Goal: Use online tool/utility: Utilize a website feature to perform a specific function

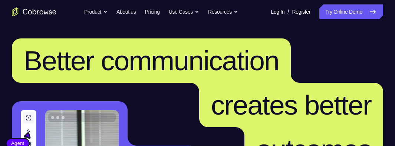
click at [361, 16] on link "Try Online Demo" at bounding box center [351, 11] width 64 height 15
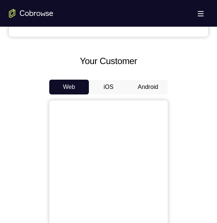
scroll to position [334, 0]
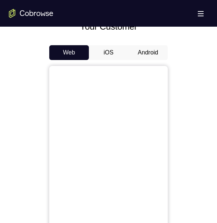
click at [143, 53] on button "Android" at bounding box center [148, 52] width 40 height 15
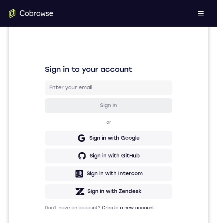
scroll to position [0, 0]
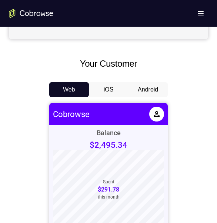
click at [146, 92] on button "Android" at bounding box center [148, 89] width 40 height 15
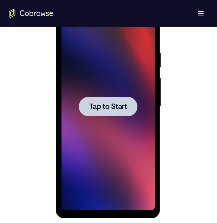
click at [97, 104] on span "Tap to Start" at bounding box center [108, 106] width 38 height 7
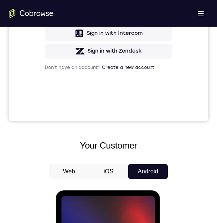
scroll to position [260, 0]
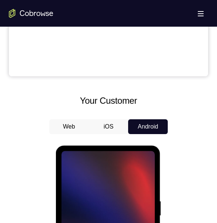
click at [107, 123] on button "iOS" at bounding box center [109, 126] width 40 height 15
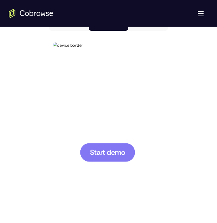
scroll to position [371, 0]
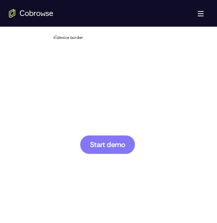
click at [122, 143] on span "Start demo" at bounding box center [107, 144] width 35 height 7
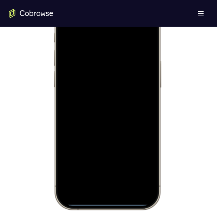
scroll to position [445, 0]
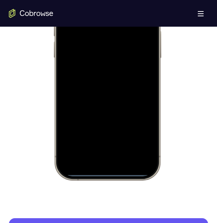
drag, startPoint x: 135, startPoint y: 170, endPoint x: 133, endPoint y: 140, distance: 30.1
click at [133, 140] on div at bounding box center [108, 70] width 98 height 212
drag, startPoint x: 115, startPoint y: 174, endPoint x: 113, endPoint y: 144, distance: 29.7
click at [113, 148] on div at bounding box center [108, 70] width 98 height 212
drag, startPoint x: 106, startPoint y: 174, endPoint x: 119, endPoint y: 133, distance: 42.7
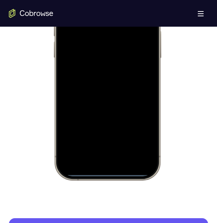
click at [110, 136] on div at bounding box center [108, 70] width 98 height 212
drag, startPoint x: 152, startPoint y: 155, endPoint x: 111, endPoint y: 156, distance: 40.4
click at [110, 156] on div at bounding box center [108, 70] width 98 height 212
click at [65, 99] on div at bounding box center [108, 70] width 98 height 212
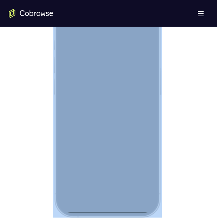
drag, startPoint x: 70, startPoint y: 215, endPoint x: 77, endPoint y: 164, distance: 51.7
click at [77, 164] on div at bounding box center [107, 107] width 109 height 220
click at [119, 186] on div at bounding box center [108, 107] width 98 height 212
click at [122, 118] on div at bounding box center [108, 107] width 98 height 212
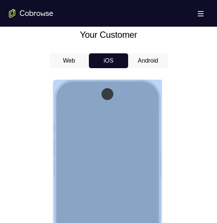
scroll to position [334, 0]
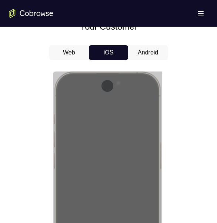
click at [151, 54] on button "Android" at bounding box center [148, 52] width 40 height 15
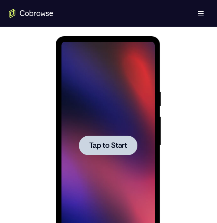
scroll to position [408, 0]
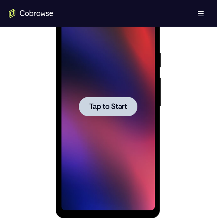
click at [118, 109] on span "Tap to Start" at bounding box center [108, 106] width 38 height 7
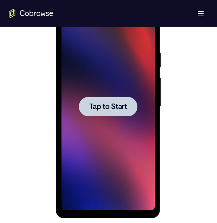
click at [118, 109] on span "Tap to Start" at bounding box center [108, 106] width 38 height 7
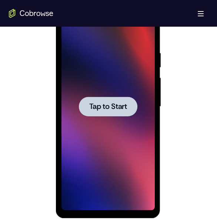
click at [118, 109] on span "Tap to Start" at bounding box center [108, 106] width 38 height 7
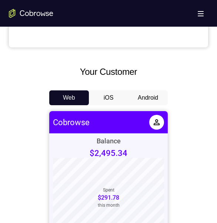
scroll to position [297, 0]
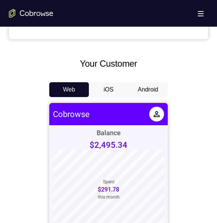
click at [108, 89] on button "iOS" at bounding box center [109, 89] width 40 height 15
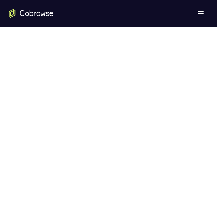
scroll to position [334, 0]
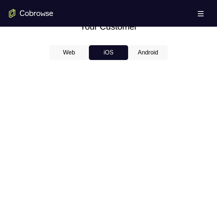
click at [150, 56] on button "Android" at bounding box center [148, 52] width 40 height 15
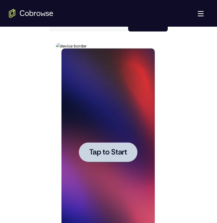
scroll to position [371, 0]
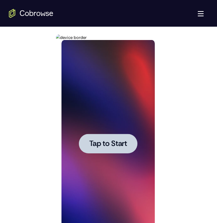
click at [106, 140] on span "Tap to Start" at bounding box center [108, 143] width 38 height 7
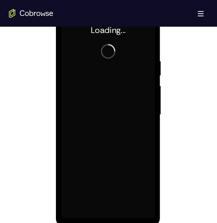
scroll to position [408, 0]
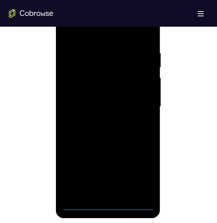
click at [108, 206] on div at bounding box center [107, 107] width 93 height 208
click at [138, 172] on div at bounding box center [107, 107] width 93 height 208
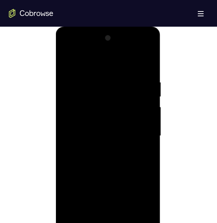
scroll to position [371, 0]
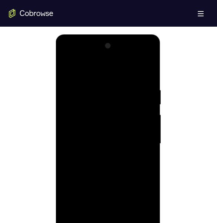
click at [83, 70] on div at bounding box center [107, 144] width 93 height 208
click at [88, 99] on div at bounding box center [107, 144] width 93 height 208
click at [98, 131] on div at bounding box center [107, 144] width 93 height 208
click at [137, 167] on div at bounding box center [107, 144] width 93 height 208
click at [133, 165] on div at bounding box center [107, 144] width 93 height 208
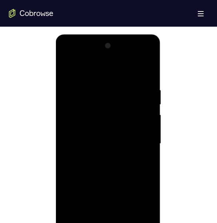
click at [152, 178] on div at bounding box center [107, 144] width 93 height 208
click at [131, 167] on div at bounding box center [107, 144] width 93 height 208
click at [117, 67] on div at bounding box center [107, 144] width 93 height 208
drag, startPoint x: 120, startPoint y: 102, endPoint x: 119, endPoint y: 48, distance: 54.1
click at [119, 48] on div at bounding box center [107, 144] width 93 height 208
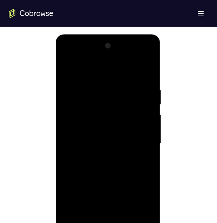
click at [127, 114] on div at bounding box center [107, 144] width 93 height 208
click at [125, 114] on div at bounding box center [107, 144] width 93 height 208
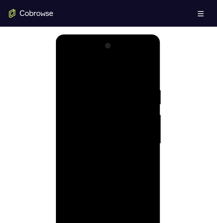
drag, startPoint x: 118, startPoint y: 129, endPoint x: 110, endPoint y: 158, distance: 30.2
click at [115, 166] on div at bounding box center [107, 144] width 93 height 208
click at [76, 105] on div at bounding box center [107, 144] width 93 height 208
click at [144, 135] on div at bounding box center [107, 144] width 93 height 208
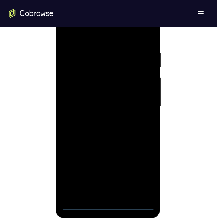
click at [80, 206] on div at bounding box center [107, 107] width 93 height 208
click at [80, 204] on div at bounding box center [107, 107] width 93 height 208
click at [85, 204] on div at bounding box center [107, 107] width 93 height 208
click at [132, 128] on div at bounding box center [107, 107] width 93 height 208
click at [130, 129] on div at bounding box center [107, 107] width 93 height 208
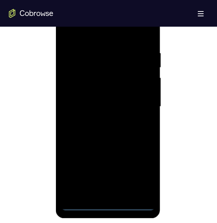
click at [83, 205] on div at bounding box center [107, 107] width 93 height 208
click at [81, 205] on div at bounding box center [107, 107] width 93 height 208
drag, startPoint x: 91, startPoint y: 119, endPoint x: 164, endPoint y: 11, distance: 130.9
click at [106, 13] on div at bounding box center [107, 107] width 93 height 208
drag, startPoint x: 87, startPoint y: 170, endPoint x: 90, endPoint y: 77, distance: 92.8
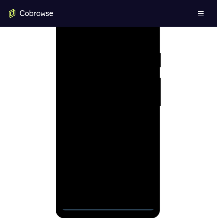
click at [90, 77] on div at bounding box center [107, 107] width 93 height 208
click at [88, 152] on div at bounding box center [107, 107] width 93 height 208
click at [78, 205] on div at bounding box center [107, 107] width 93 height 208
drag, startPoint x: 91, startPoint y: 148, endPoint x: 108, endPoint y: 38, distance: 111.1
click at [108, 38] on div at bounding box center [107, 107] width 93 height 208
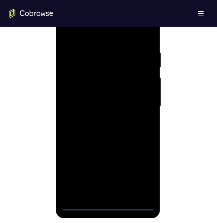
drag, startPoint x: 92, startPoint y: 159, endPoint x: 95, endPoint y: 71, distance: 87.9
click at [95, 71] on div at bounding box center [107, 107] width 93 height 208
click at [91, 151] on div at bounding box center [107, 107] width 93 height 208
drag, startPoint x: 96, startPoint y: 136, endPoint x: 100, endPoint y: 54, distance: 82.1
click at [100, 55] on div at bounding box center [107, 107] width 93 height 208
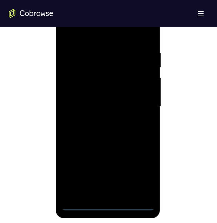
drag, startPoint x: 128, startPoint y: 126, endPoint x: 132, endPoint y: 20, distance: 106.5
click at [132, 20] on div at bounding box center [107, 107] width 93 height 208
drag, startPoint x: 113, startPoint y: 132, endPoint x: 107, endPoint y: 22, distance: 110.7
click at [107, 22] on div at bounding box center [107, 107] width 93 height 208
drag, startPoint x: 99, startPoint y: 122, endPoint x: 93, endPoint y: 86, distance: 36.8
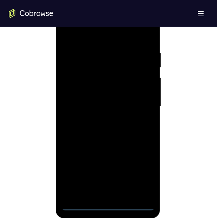
click at [93, 86] on div at bounding box center [107, 107] width 93 height 208
click at [91, 95] on div at bounding box center [107, 107] width 93 height 208
drag, startPoint x: 109, startPoint y: 115, endPoint x: 124, endPoint y: 29, distance: 86.9
click at [124, 29] on div at bounding box center [107, 107] width 93 height 208
drag, startPoint x: 126, startPoint y: 124, endPoint x: 139, endPoint y: 39, distance: 86.2
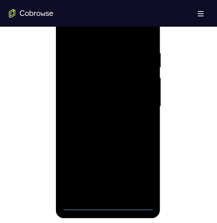
click at [139, 39] on div at bounding box center [107, 107] width 93 height 208
drag, startPoint x: 121, startPoint y: 136, endPoint x: 130, endPoint y: 65, distance: 71.7
click at [129, 66] on div at bounding box center [107, 107] width 93 height 208
drag, startPoint x: 124, startPoint y: 136, endPoint x: 122, endPoint y: 46, distance: 89.4
click at [122, 47] on div at bounding box center [107, 107] width 93 height 208
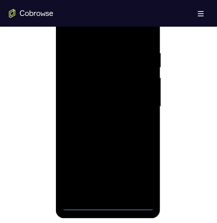
drag, startPoint x: 114, startPoint y: 129, endPoint x: 122, endPoint y: 29, distance: 100.5
click at [121, 29] on div at bounding box center [107, 107] width 93 height 208
click at [83, 206] on div at bounding box center [107, 107] width 93 height 208
drag, startPoint x: 84, startPoint y: 151, endPoint x: 99, endPoint y: 36, distance: 115.5
click at [98, 36] on div at bounding box center [107, 107] width 93 height 208
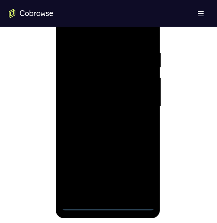
drag, startPoint x: 97, startPoint y: 110, endPoint x: 96, endPoint y: 242, distance: 131.3
click at [96, 220] on html "Online web based iOS Simulators and Android Emulators. Run iPhone, iPad, Mobile…" at bounding box center [109, 108] width 106 height 222
drag, startPoint x: 99, startPoint y: 65, endPoint x: 103, endPoint y: 221, distance: 156.5
click at [103, 220] on html "Online web based iOS Simulators and Android Emulators. Run iPhone, iPad, Mobile…" at bounding box center [109, 108] width 106 height 222
drag, startPoint x: 95, startPoint y: 56, endPoint x: 97, endPoint y: 174, distance: 117.6
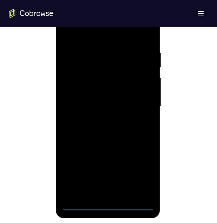
click at [97, 174] on div at bounding box center [107, 107] width 93 height 208
drag, startPoint x: 90, startPoint y: 44, endPoint x: 92, endPoint y: 158, distance: 114.2
click at [91, 157] on div at bounding box center [107, 107] width 93 height 208
click at [105, 44] on div at bounding box center [107, 107] width 93 height 208
click at [89, 42] on div at bounding box center [107, 107] width 93 height 208
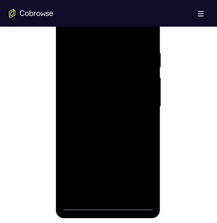
click at [91, 42] on div at bounding box center [107, 107] width 93 height 208
drag, startPoint x: 88, startPoint y: 108, endPoint x: 90, endPoint y: 125, distance: 17.6
click at [90, 125] on div at bounding box center [107, 107] width 93 height 208
click at [101, 47] on div at bounding box center [107, 107] width 93 height 208
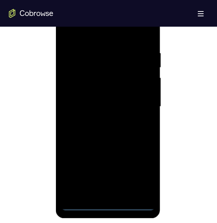
click at [99, 32] on div at bounding box center [107, 107] width 93 height 208
click at [108, 47] on div at bounding box center [107, 107] width 93 height 208
click at [106, 31] on div at bounding box center [107, 107] width 93 height 208
drag, startPoint x: 97, startPoint y: 98, endPoint x: 105, endPoint y: 11, distance: 87.8
click at [105, 11] on html "Online web based iOS Simulators and Android Emulators. Run iPhone, iPad, Mobile…" at bounding box center [109, 108] width 106 height 222
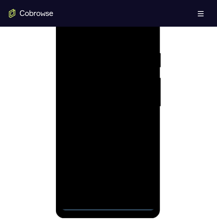
drag, startPoint x: 124, startPoint y: 135, endPoint x: 125, endPoint y: 16, distance: 118.7
click at [125, 16] on div at bounding box center [107, 107] width 93 height 208
drag, startPoint x: 100, startPoint y: 129, endPoint x: 104, endPoint y: 40, distance: 89.1
click at [104, 41] on div at bounding box center [107, 107] width 93 height 208
drag, startPoint x: 100, startPoint y: 158, endPoint x: 110, endPoint y: 24, distance: 133.9
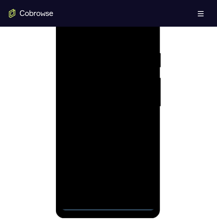
click at [110, 24] on div at bounding box center [107, 107] width 93 height 208
drag, startPoint x: 89, startPoint y: 168, endPoint x: 109, endPoint y: 31, distance: 138.0
click at [108, 32] on div at bounding box center [107, 107] width 93 height 208
drag, startPoint x: 87, startPoint y: 125, endPoint x: 112, endPoint y: -9, distance: 136.2
click at [112, 0] on html "Online web based iOS Simulators and Android Emulators. Run iPhone, iPad, Mobile…" at bounding box center [109, 108] width 106 height 222
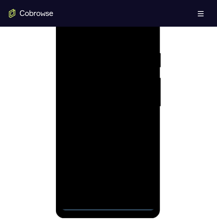
click at [100, 102] on div at bounding box center [107, 107] width 93 height 208
click at [143, 60] on div at bounding box center [107, 107] width 93 height 208
drag, startPoint x: 118, startPoint y: 103, endPoint x: 125, endPoint y: 26, distance: 77.5
click at [125, 26] on div at bounding box center [107, 107] width 93 height 208
drag, startPoint x: 108, startPoint y: 136, endPoint x: 116, endPoint y: 59, distance: 77.6
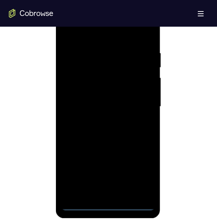
click at [116, 59] on div at bounding box center [107, 107] width 93 height 208
click at [81, 204] on div at bounding box center [107, 107] width 93 height 208
click at [86, 176] on div at bounding box center [107, 107] width 93 height 208
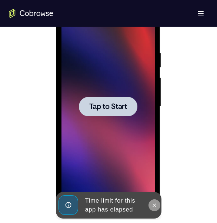
click at [156, 207] on icon at bounding box center [154, 205] width 6 height 6
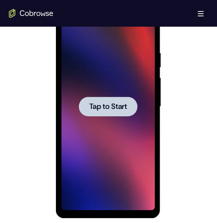
click at [116, 108] on span "Tap to Start" at bounding box center [108, 106] width 38 height 7
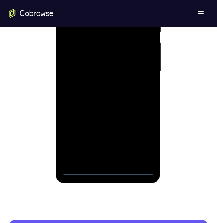
scroll to position [445, 0]
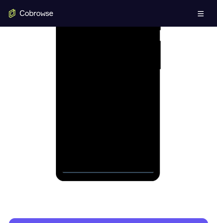
click at [110, 169] on div at bounding box center [107, 70] width 93 height 208
click at [140, 139] on div at bounding box center [107, 70] width 93 height 208
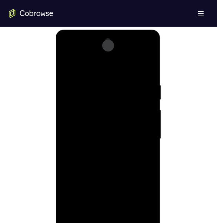
scroll to position [334, 0]
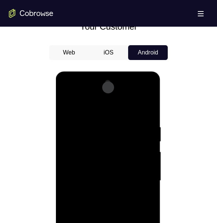
click at [90, 112] on div at bounding box center [107, 181] width 93 height 208
click at [97, 139] on div at bounding box center [107, 181] width 93 height 208
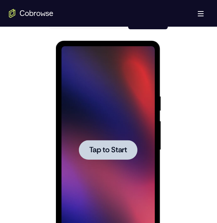
scroll to position [408, 0]
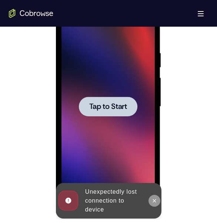
click at [155, 202] on icon at bounding box center [154, 201] width 6 height 6
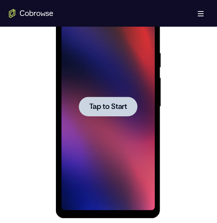
click at [119, 103] on span "Tap to Start" at bounding box center [108, 106] width 38 height 7
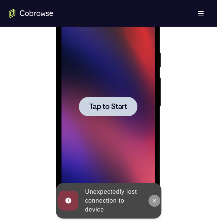
click at [157, 203] on icon at bounding box center [154, 201] width 6 height 6
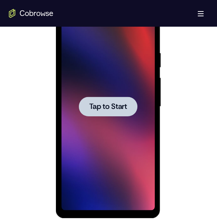
click at [74, 188] on div at bounding box center [107, 107] width 93 height 208
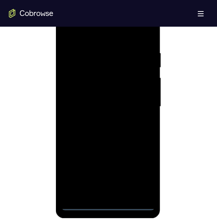
click at [111, 207] on div at bounding box center [107, 107] width 93 height 208
click at [140, 171] on div at bounding box center [107, 107] width 93 height 208
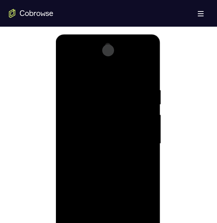
click at [92, 72] on div at bounding box center [107, 144] width 93 height 208
click at [96, 101] on div at bounding box center [107, 144] width 93 height 208
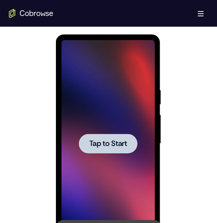
drag, startPoint x: 116, startPoint y: 144, endPoint x: 113, endPoint y: 143, distance: 3.8
click at [115, 143] on span "Tap to Start" at bounding box center [108, 143] width 38 height 7
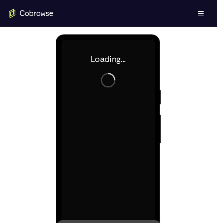
scroll to position [408, 0]
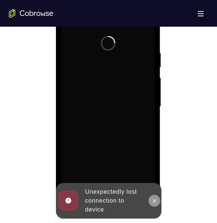
click at [152, 201] on icon at bounding box center [154, 201] width 6 height 6
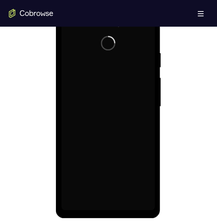
click at [176, 59] on div at bounding box center [108, 106] width 199 height 228
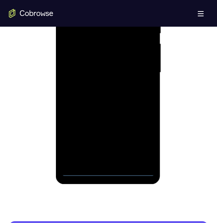
scroll to position [445, 0]
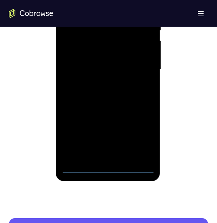
click at [110, 170] on div at bounding box center [107, 70] width 93 height 208
click at [142, 138] on div at bounding box center [107, 70] width 93 height 208
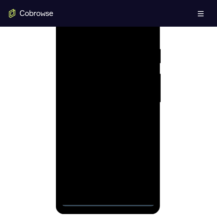
scroll to position [371, 0]
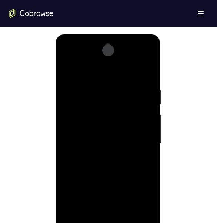
click at [90, 71] on div at bounding box center [107, 144] width 93 height 208
click at [99, 104] on div at bounding box center [107, 144] width 93 height 208
drag, startPoint x: 104, startPoint y: 117, endPoint x: 109, endPoint y: 45, distance: 72.1
click at [109, 45] on html "Online web based iOS Simulators and Android Emulators. Run iPhone, iPad, Mobile…" at bounding box center [109, 145] width 106 height 222
drag, startPoint x: 99, startPoint y: 142, endPoint x: 117, endPoint y: 21, distance: 122.2
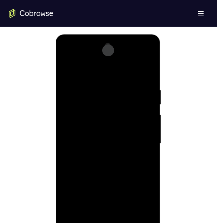
click at [117, 34] on html "Online web based iOS Simulators and Android Emulators. Run iPhone, iPad, Mobile…" at bounding box center [109, 145] width 106 height 222
drag, startPoint x: 106, startPoint y: 159, endPoint x: 125, endPoint y: 11, distance: 149.6
click at [125, 34] on html "Online web based iOS Simulators and Android Emulators. Run iPhone, iPad, Mobile…" at bounding box center [109, 145] width 106 height 222
drag, startPoint x: 114, startPoint y: 146, endPoint x: 130, endPoint y: 26, distance: 120.4
click at [130, 34] on html "Online web based iOS Simulators and Android Emulators. Run iPhone, iPad, Mobile…" at bounding box center [109, 145] width 106 height 222
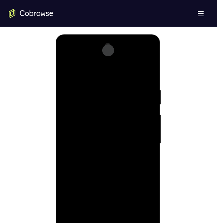
drag, startPoint x: 112, startPoint y: 152, endPoint x: 111, endPoint y: 120, distance: 31.9
click at [111, 120] on div at bounding box center [107, 144] width 93 height 208
click at [91, 217] on div at bounding box center [107, 144] width 93 height 208
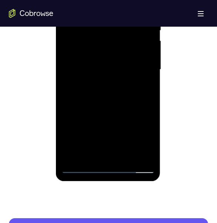
click at [82, 167] on div at bounding box center [107, 70] width 93 height 208
drag, startPoint x: 92, startPoint y: 130, endPoint x: 106, endPoint y: 25, distance: 105.8
click at [106, 25] on div at bounding box center [107, 70] width 93 height 208
drag, startPoint x: 116, startPoint y: 65, endPoint x: 102, endPoint y: 190, distance: 126.2
click at [102, 183] on html "Online web based iOS Simulators and Android Emulators. Run iPhone, iPad, Mobile…" at bounding box center [109, 71] width 106 height 222
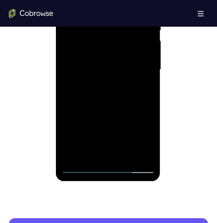
drag, startPoint x: 99, startPoint y: 79, endPoint x: 87, endPoint y: 137, distance: 59.1
click at [87, 137] on div at bounding box center [107, 70] width 93 height 208
drag, startPoint x: 100, startPoint y: 105, endPoint x: 91, endPoint y: 181, distance: 77.3
click at [91, 181] on div at bounding box center [109, 71] width 106 height 222
drag, startPoint x: 92, startPoint y: 77, endPoint x: 85, endPoint y: 185, distance: 108.2
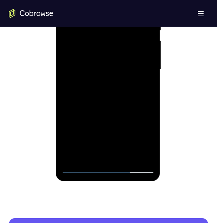
click at [85, 183] on html "Online web based iOS Simulators and Android Emulators. Run iPhone, iPad, Mobile…" at bounding box center [109, 71] width 106 height 222
drag, startPoint x: 95, startPoint y: 52, endPoint x: 100, endPoint y: 184, distance: 132.1
click at [100, 183] on html "Online web based iOS Simulators and Android Emulators. Run iPhone, iPad, Mobile…" at bounding box center [109, 71] width 106 height 222
drag, startPoint x: 108, startPoint y: 54, endPoint x: 101, endPoint y: 154, distance: 100.3
click at [101, 154] on div at bounding box center [107, 70] width 93 height 208
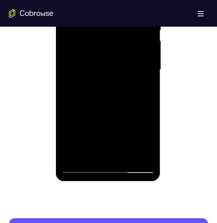
drag, startPoint x: 87, startPoint y: 56, endPoint x: 87, endPoint y: 117, distance: 61.2
click at [87, 117] on div at bounding box center [107, 70] width 93 height 208
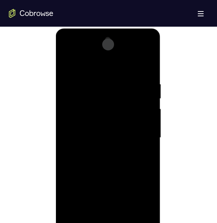
scroll to position [371, 0]
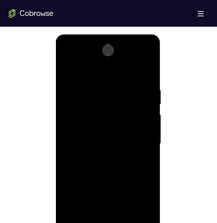
click at [89, 84] on div at bounding box center [107, 144] width 93 height 208
click at [89, 69] on div at bounding box center [107, 144] width 93 height 208
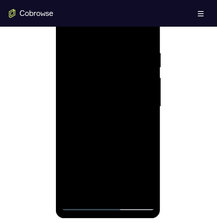
drag, startPoint x: 103, startPoint y: 119, endPoint x: 110, endPoint y: 1, distance: 118.1
click at [110, 1] on div at bounding box center [108, 107] width 105 height 221
drag, startPoint x: 106, startPoint y: 98, endPoint x: 124, endPoint y: 2, distance: 97.3
click at [124, 2] on div at bounding box center [108, 107] width 105 height 221
drag, startPoint x: 119, startPoint y: 145, endPoint x: 122, endPoint y: 44, distance: 100.9
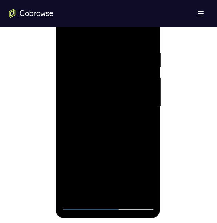
click at [122, 44] on div at bounding box center [107, 107] width 93 height 208
drag, startPoint x: 106, startPoint y: 140, endPoint x: 119, endPoint y: 58, distance: 83.4
click at [119, 58] on div at bounding box center [107, 107] width 93 height 208
drag, startPoint x: 103, startPoint y: 143, endPoint x: 106, endPoint y: 93, distance: 50.5
click at [106, 93] on div at bounding box center [107, 107] width 93 height 208
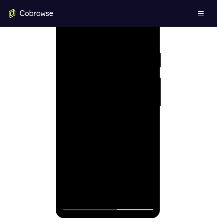
click at [98, 117] on div at bounding box center [107, 107] width 93 height 208
click at [146, 94] on div at bounding box center [107, 107] width 93 height 208
click at [133, 81] on div at bounding box center [107, 107] width 93 height 208
click at [115, 69] on div at bounding box center [107, 107] width 93 height 208
drag, startPoint x: 109, startPoint y: 91, endPoint x: 114, endPoint y: 50, distance: 41.8
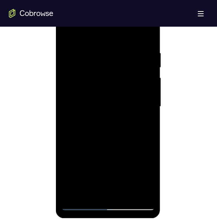
click at [114, 50] on div at bounding box center [107, 107] width 93 height 208
click at [108, 70] on div at bounding box center [107, 107] width 93 height 208
click at [78, 84] on div at bounding box center [107, 107] width 93 height 208
click at [77, 84] on div at bounding box center [107, 107] width 93 height 208
click at [102, 65] on div at bounding box center [107, 107] width 93 height 208
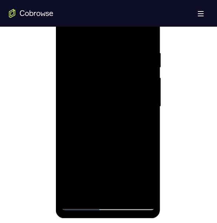
click at [97, 62] on div at bounding box center [107, 107] width 93 height 208
click at [109, 65] on div at bounding box center [107, 107] width 93 height 208
click at [81, 84] on div at bounding box center [107, 107] width 93 height 208
click at [89, 73] on div at bounding box center [107, 107] width 93 height 208
click at [85, 84] on div at bounding box center [107, 107] width 93 height 208
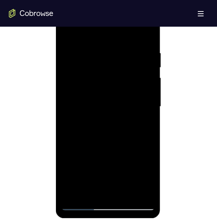
click at [85, 84] on div at bounding box center [107, 107] width 93 height 208
click at [128, 68] on div at bounding box center [107, 107] width 93 height 208
click at [88, 84] on div at bounding box center [107, 107] width 93 height 208
click at [102, 96] on div at bounding box center [107, 107] width 93 height 208
click at [145, 56] on div at bounding box center [107, 107] width 93 height 208
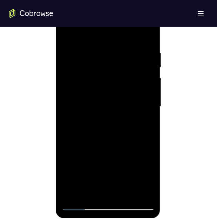
drag, startPoint x: 119, startPoint y: 99, endPoint x: 127, endPoint y: 23, distance: 76.4
click at [127, 23] on div at bounding box center [107, 107] width 93 height 208
drag, startPoint x: 115, startPoint y: 104, endPoint x: 126, endPoint y: 52, distance: 53.1
click at [126, 52] on div at bounding box center [107, 107] width 93 height 208
click at [116, 50] on div at bounding box center [107, 107] width 93 height 208
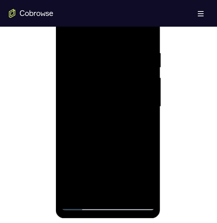
click at [96, 72] on div at bounding box center [107, 107] width 93 height 208
click at [104, 56] on div at bounding box center [107, 107] width 93 height 208
click at [110, 55] on div at bounding box center [107, 107] width 93 height 208
click at [101, 73] on div at bounding box center [107, 107] width 93 height 208
drag, startPoint x: 123, startPoint y: 99, endPoint x: 122, endPoint y: 50, distance: 49.0
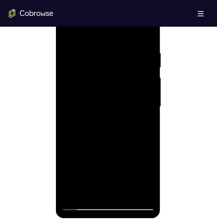
click at [122, 50] on div at bounding box center [107, 107] width 93 height 208
click at [82, 185] on div at bounding box center [107, 107] width 93 height 208
click at [102, 62] on div at bounding box center [107, 107] width 93 height 208
click at [106, 72] on div at bounding box center [107, 107] width 93 height 208
click at [93, 59] on div at bounding box center [107, 107] width 93 height 208
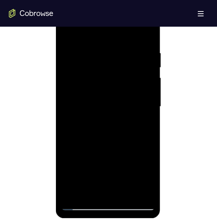
click at [109, 72] on div at bounding box center [107, 107] width 93 height 208
click at [102, 63] on div at bounding box center [107, 107] width 93 height 208
click at [66, 73] on div at bounding box center [107, 107] width 93 height 208
click at [149, 33] on div at bounding box center [107, 107] width 93 height 208
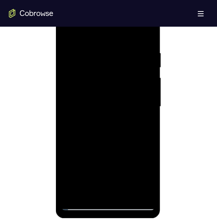
click at [111, 46] on div at bounding box center [107, 107] width 93 height 208
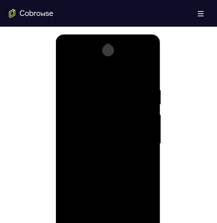
click at [101, 93] on div at bounding box center [107, 144] width 93 height 208
click at [98, 97] on div at bounding box center [107, 144] width 93 height 208
click at [77, 110] on div at bounding box center [107, 144] width 93 height 208
click at [79, 98] on div at bounding box center [107, 144] width 93 height 208
click at [75, 110] on div at bounding box center [107, 144] width 93 height 208
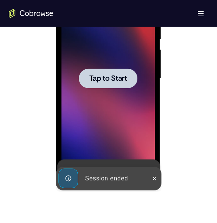
scroll to position [445, 0]
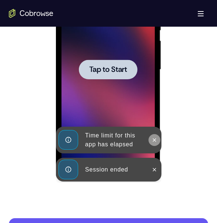
click at [157, 142] on icon at bounding box center [154, 140] width 6 height 6
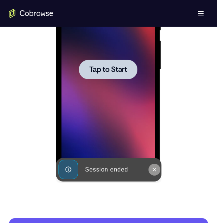
click at [155, 170] on icon at bounding box center [154, 170] width 6 height 6
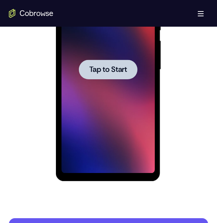
click at [118, 67] on span "Tap to Start" at bounding box center [108, 69] width 38 height 7
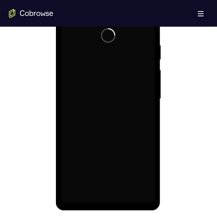
scroll to position [408, 0]
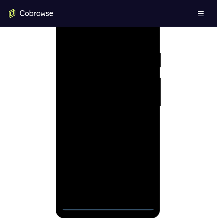
click at [108, 205] on div at bounding box center [107, 107] width 93 height 208
click at [137, 178] on div at bounding box center [107, 107] width 93 height 208
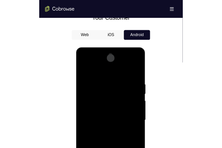
scroll to position [0, 0]
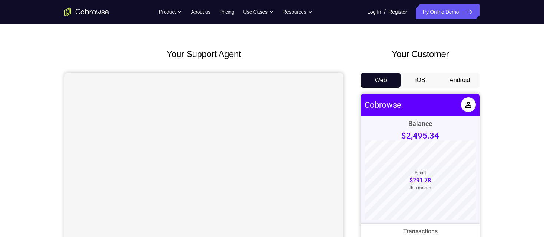
scroll to position [37, 0]
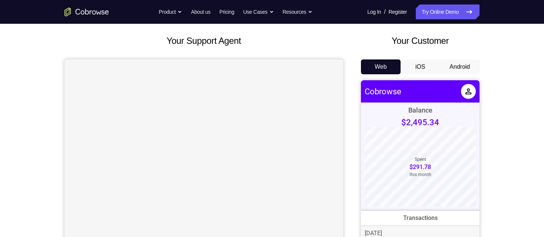
click at [449, 65] on button "Android" at bounding box center [460, 66] width 40 height 15
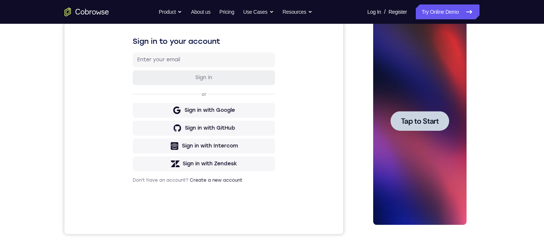
scroll to position [0, 0]
click at [438, 119] on span "Tap to Start" at bounding box center [420, 120] width 38 height 7
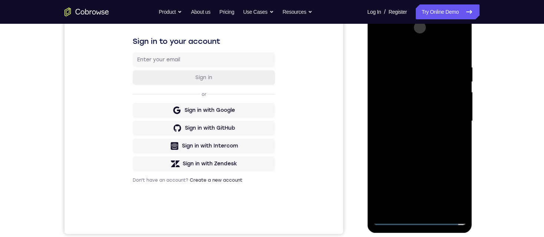
click at [419, 220] on div at bounding box center [419, 121] width 93 height 208
click at [452, 188] on div at bounding box center [419, 121] width 93 height 208
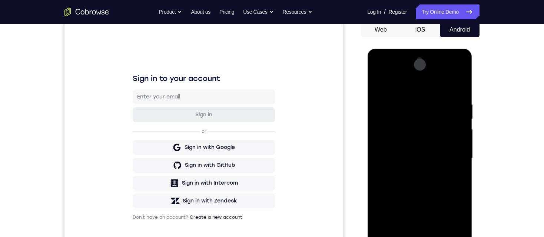
click at [403, 90] on div at bounding box center [419, 158] width 93 height 208
click at [410, 116] on div at bounding box center [419, 158] width 93 height 208
click at [408, 127] on div at bounding box center [419, 158] width 93 height 208
click at [413, 103] on div at bounding box center [419, 158] width 93 height 208
click at [413, 102] on div at bounding box center [419, 158] width 93 height 208
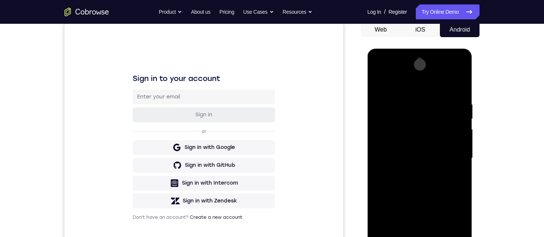
click at [413, 102] on div at bounding box center [419, 158] width 93 height 208
drag, startPoint x: 430, startPoint y: 153, endPoint x: 430, endPoint y: 76, distance: 77.1
click at [430, 76] on div at bounding box center [419, 158] width 93 height 208
click at [418, 101] on div at bounding box center [419, 158] width 93 height 208
click at [423, 118] on div at bounding box center [419, 158] width 93 height 208
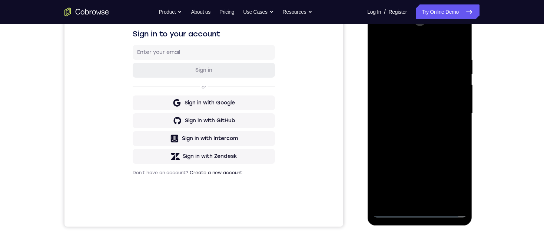
scroll to position [111, 0]
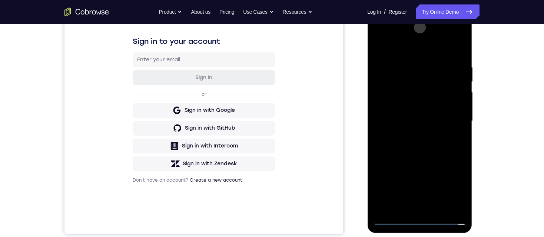
click at [411, 65] on div at bounding box center [419, 121] width 93 height 208
drag, startPoint x: 413, startPoint y: 129, endPoint x: 416, endPoint y: 31, distance: 97.6
click at [416, 34] on div at bounding box center [419, 121] width 93 height 208
drag, startPoint x: 418, startPoint y: 165, endPoint x: 429, endPoint y: 151, distance: 18.4
click at [429, 151] on div at bounding box center [419, 121] width 93 height 208
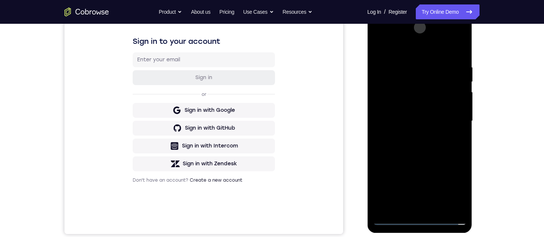
click at [419, 101] on div at bounding box center [419, 121] width 93 height 208
drag, startPoint x: 406, startPoint y: 152, endPoint x: 425, endPoint y: 31, distance: 123.0
click at [425, 31] on html "Online web based iOS Simulators and Android Emulators. Run iPhone, iPad, Mobile…" at bounding box center [420, 122] width 106 height 222
drag, startPoint x: 426, startPoint y: 179, endPoint x: 425, endPoint y: 119, distance: 60.8
click at [425, 119] on div at bounding box center [419, 121] width 93 height 208
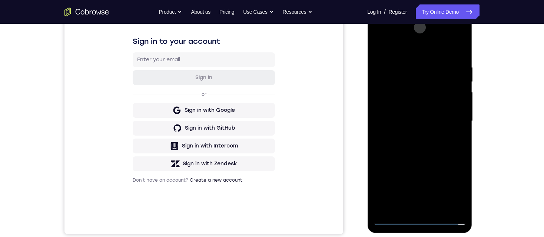
drag, startPoint x: 421, startPoint y: 162, endPoint x: 418, endPoint y: 132, distance: 30.1
click at [418, 132] on div at bounding box center [419, 121] width 93 height 208
click at [411, 123] on div at bounding box center [419, 121] width 93 height 208
click at [393, 219] on div at bounding box center [419, 121] width 93 height 208
click at [449, 47] on div at bounding box center [419, 121] width 93 height 208
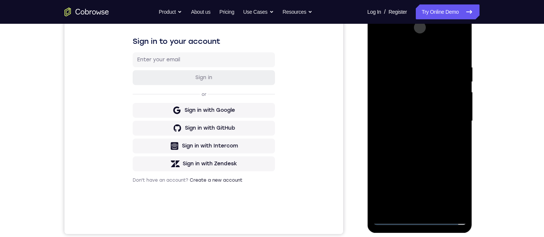
click at [419, 220] on div at bounding box center [419, 121] width 93 height 208
click at [449, 188] on div at bounding box center [419, 121] width 93 height 208
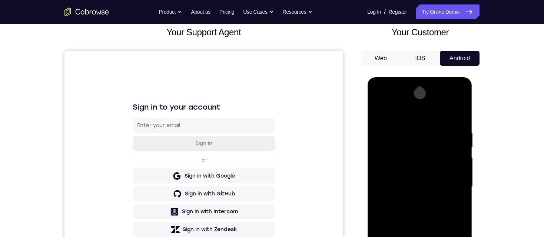
scroll to position [37, 0]
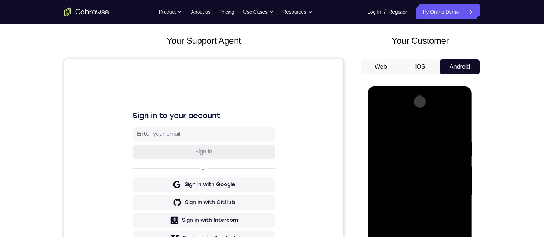
click at [438, 106] on div at bounding box center [419, 195] width 93 height 208
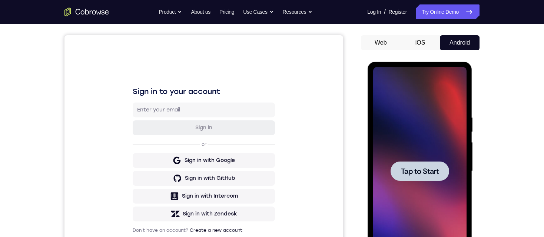
scroll to position [74, 0]
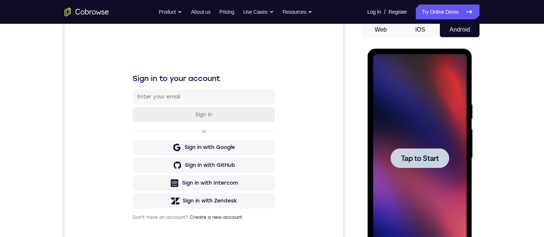
click at [417, 154] on span "Tap to Start" at bounding box center [420, 157] width 38 height 7
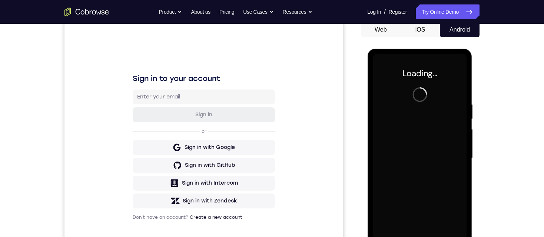
scroll to position [111, 0]
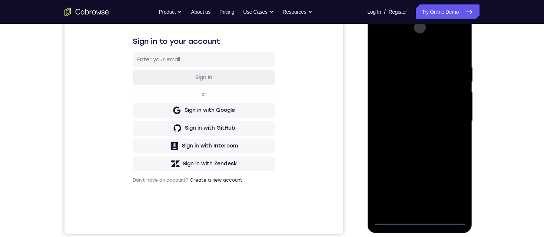
click at [418, 220] on div at bounding box center [419, 121] width 93 height 208
click at [449, 185] on div at bounding box center [419, 121] width 93 height 208
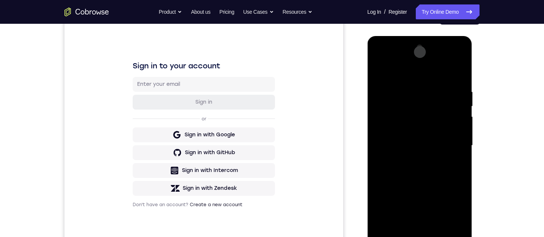
scroll to position [74, 0]
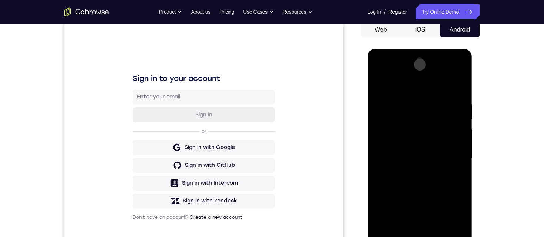
click at [389, 86] on div at bounding box center [419, 158] width 93 height 208
click at [450, 72] on div at bounding box center [419, 158] width 93 height 208
click at [430, 86] on div at bounding box center [419, 158] width 93 height 208
click at [461, 71] on div at bounding box center [419, 158] width 93 height 208
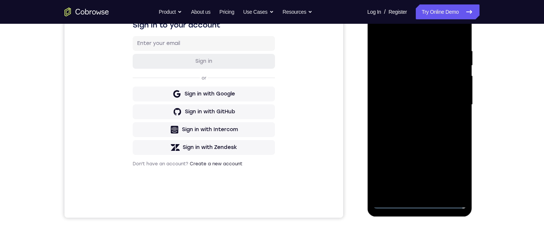
scroll to position [148, 0]
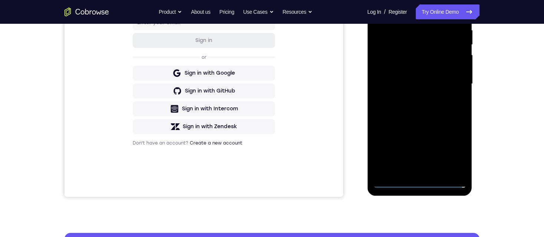
click at [434, 105] on div at bounding box center [419, 84] width 93 height 208
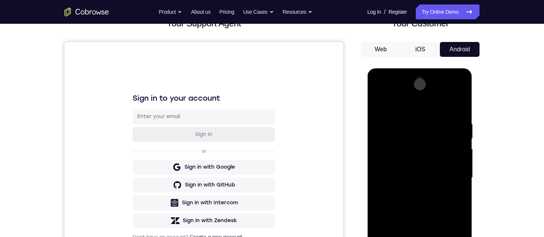
scroll to position [0, 0]
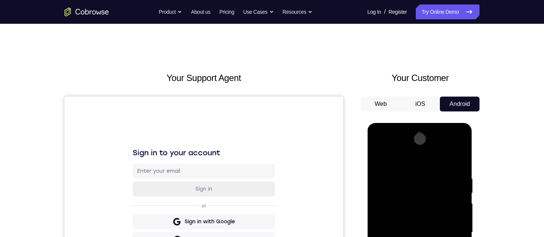
click at [424, 187] on div at bounding box center [419, 232] width 93 height 208
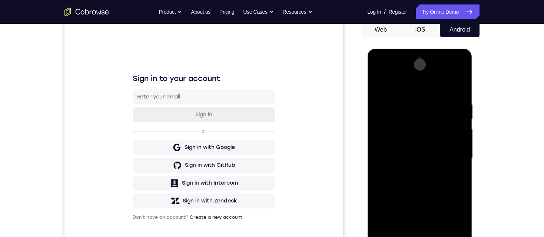
scroll to position [111, 0]
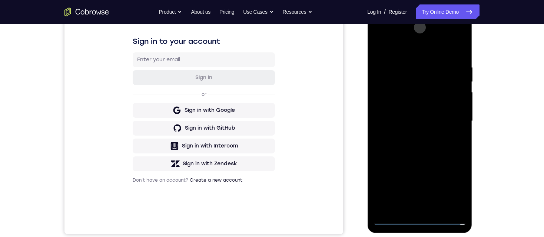
click at [415, 91] on div at bounding box center [419, 121] width 93 height 208
click at [448, 90] on div at bounding box center [419, 121] width 93 height 208
click at [447, 201] on div at bounding box center [419, 121] width 93 height 208
click at [447, 208] on div at bounding box center [419, 121] width 93 height 208
click at [385, 206] on div at bounding box center [419, 121] width 93 height 208
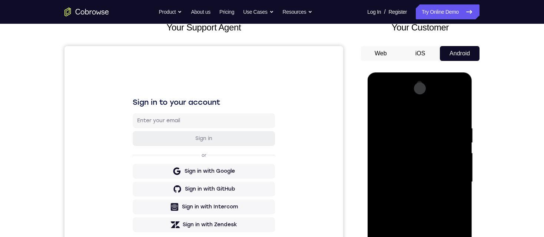
scroll to position [0, 0]
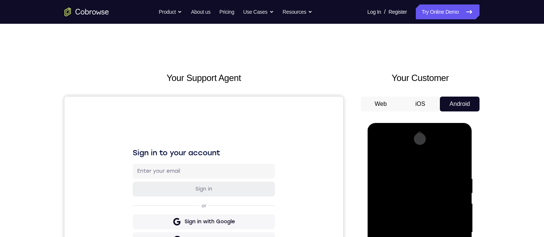
click at [376, 146] on div at bounding box center [419, 232] width 93 height 208
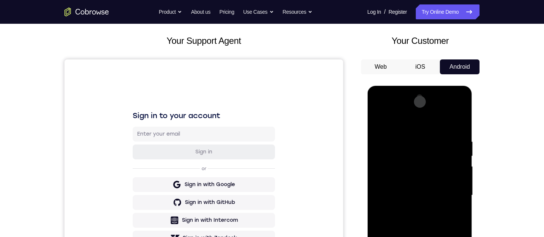
click at [408, 157] on div at bounding box center [419, 195] width 93 height 208
click at [400, 177] on div at bounding box center [419, 195] width 93 height 208
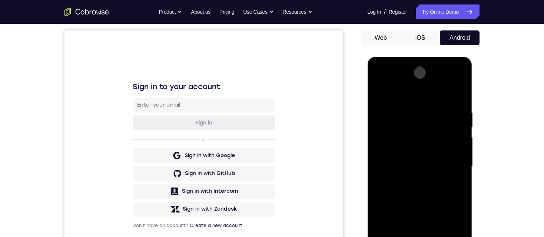
scroll to position [74, 0]
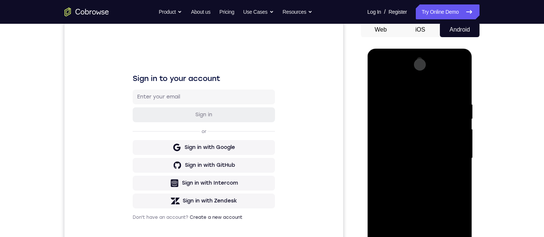
click at [409, 102] on div at bounding box center [419, 158] width 93 height 208
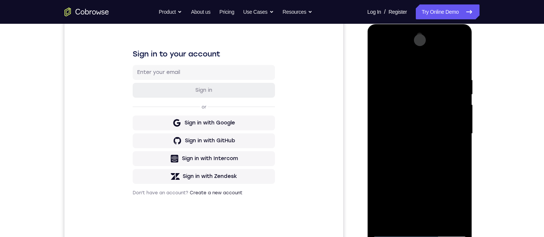
scroll to position [148, 0]
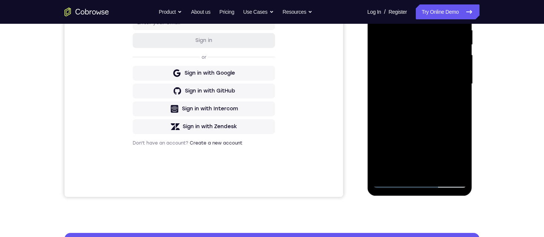
click at [414, 164] on div at bounding box center [419, 84] width 93 height 208
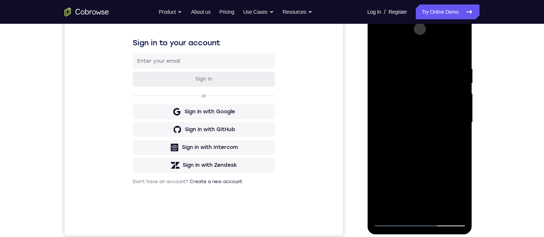
scroll to position [111, 0]
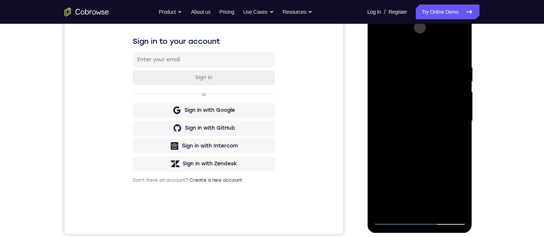
drag, startPoint x: 418, startPoint y: 162, endPoint x: 417, endPoint y: 48, distance: 113.5
click at [416, 51] on div at bounding box center [419, 121] width 93 height 208
drag, startPoint x: 420, startPoint y: 151, endPoint x: 418, endPoint y: 79, distance: 72.3
click at [418, 79] on div at bounding box center [419, 121] width 93 height 208
drag, startPoint x: 416, startPoint y: 148, endPoint x: 415, endPoint y: 77, distance: 70.5
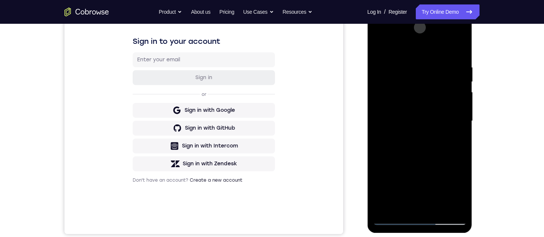
click at [415, 77] on div at bounding box center [419, 121] width 93 height 208
drag, startPoint x: 418, startPoint y: 169, endPoint x: 418, endPoint y: 122, distance: 47.5
click at [418, 122] on div at bounding box center [419, 121] width 93 height 208
click at [413, 90] on div at bounding box center [419, 121] width 93 height 208
click at [393, 220] on div at bounding box center [419, 121] width 93 height 208
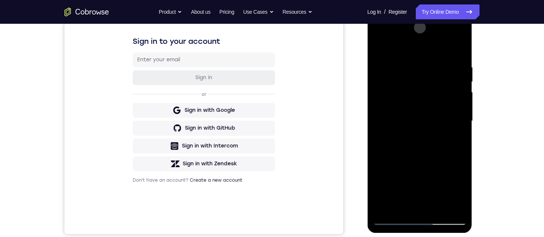
click at [451, 46] on div at bounding box center [419, 121] width 93 height 208
click at [393, 220] on div at bounding box center [419, 121] width 93 height 208
drag, startPoint x: 428, startPoint y: 63, endPoint x: 426, endPoint y: 121, distance: 58.3
click at [426, 121] on div at bounding box center [419, 121] width 93 height 208
click at [436, 32] on div at bounding box center [419, 121] width 93 height 208
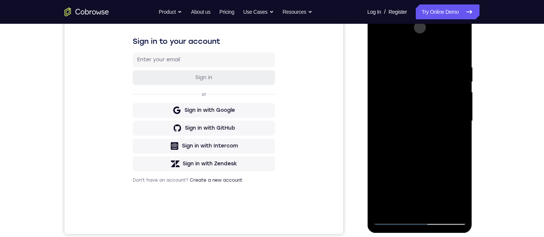
click at [419, 97] on div at bounding box center [419, 121] width 93 height 208
drag, startPoint x: 412, startPoint y: 45, endPoint x: 449, endPoint y: 42, distance: 37.2
click at [449, 42] on div at bounding box center [419, 121] width 93 height 208
click at [402, 146] on div at bounding box center [419, 121] width 93 height 208
click at [407, 206] on div at bounding box center [419, 121] width 93 height 208
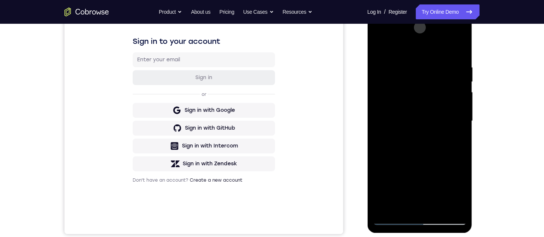
click at [393, 220] on div at bounding box center [419, 121] width 93 height 208
click at [460, 34] on div at bounding box center [419, 121] width 93 height 208
click at [427, 175] on div at bounding box center [419, 121] width 93 height 208
click at [410, 88] on div at bounding box center [419, 121] width 93 height 208
click at [456, 181] on div at bounding box center [419, 121] width 93 height 208
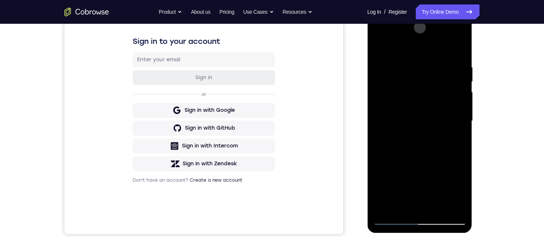
click at [385, 204] on div at bounding box center [419, 121] width 93 height 208
click at [384, 203] on div at bounding box center [419, 121] width 93 height 208
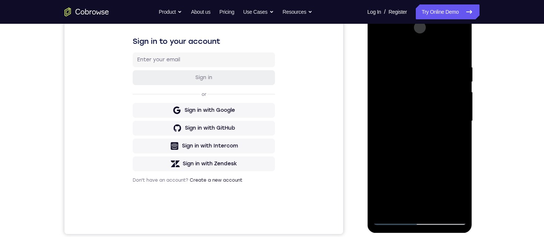
click at [384, 203] on div at bounding box center [419, 121] width 93 height 208
click at [397, 134] on div at bounding box center [419, 121] width 93 height 208
click at [430, 134] on div at bounding box center [419, 121] width 93 height 208
click at [411, 90] on div at bounding box center [419, 121] width 93 height 208
click at [383, 202] on div at bounding box center [419, 121] width 93 height 208
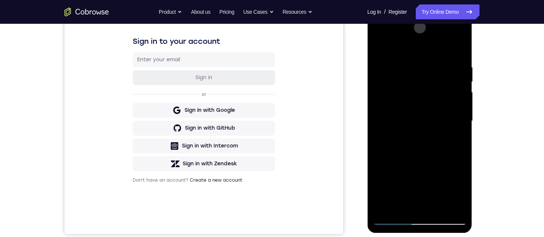
click at [455, 181] on div at bounding box center [419, 121] width 93 height 208
click at [421, 172] on div at bounding box center [419, 121] width 93 height 208
click at [378, 34] on div at bounding box center [419, 121] width 93 height 208
click at [377, 89] on div at bounding box center [419, 121] width 93 height 208
click at [396, 100] on div at bounding box center [419, 121] width 93 height 208
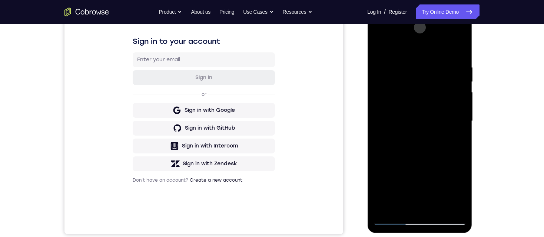
click at [378, 34] on div at bounding box center [419, 121] width 93 height 208
click at [389, 39] on div at bounding box center [419, 121] width 93 height 208
click at [402, 83] on div at bounding box center [419, 121] width 93 height 208
click at [449, 145] on div at bounding box center [419, 121] width 93 height 208
click at [409, 204] on div at bounding box center [419, 121] width 93 height 208
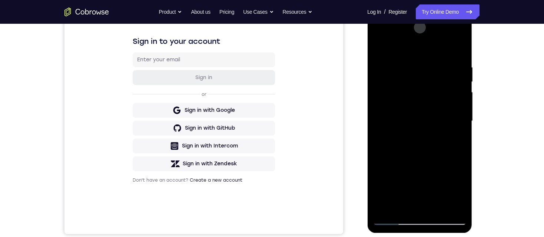
click at [436, 204] on div at bounding box center [419, 121] width 93 height 208
click at [453, 207] on div at bounding box center [419, 121] width 93 height 208
click at [428, 207] on div at bounding box center [419, 121] width 93 height 208
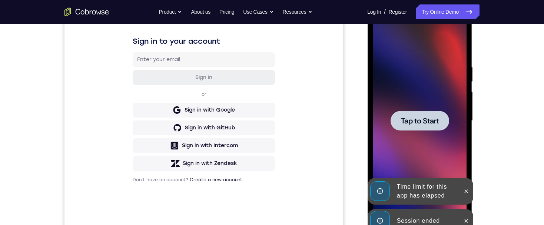
drag, startPoint x: 465, startPoint y: 220, endPoint x: 465, endPoint y: 207, distance: 12.6
click at [465, 220] on icon at bounding box center [466, 221] width 6 height 6
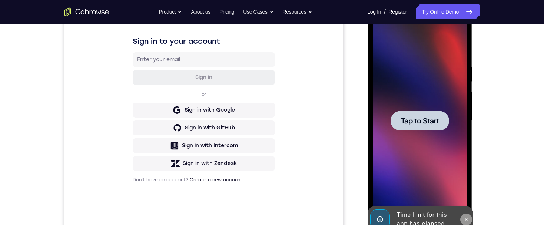
click at [464, 206] on div "Time limit for this app has elapsed" at bounding box center [420, 219] width 106 height 27
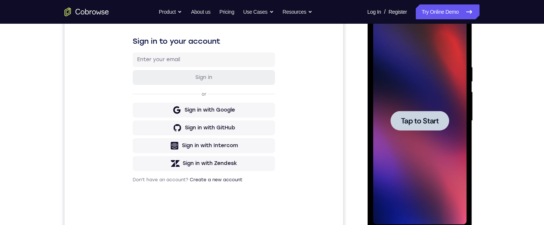
click at [421, 123] on span "Tap to Start" at bounding box center [420, 120] width 38 height 7
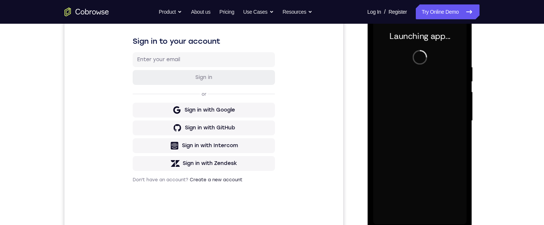
scroll to position [148, 0]
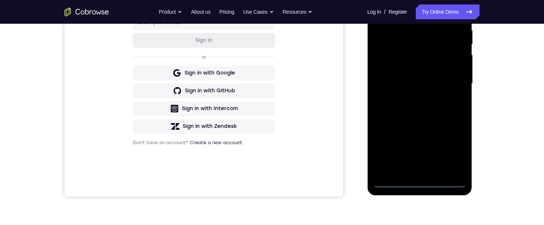
click at [421, 183] on div at bounding box center [419, 84] width 93 height 208
click at [453, 147] on div at bounding box center [419, 84] width 93 height 208
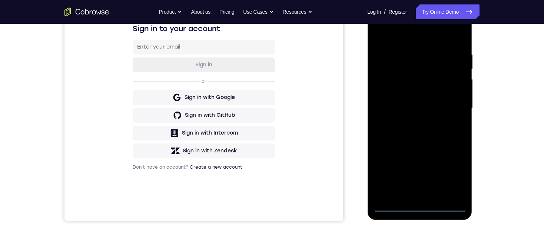
scroll to position [111, 0]
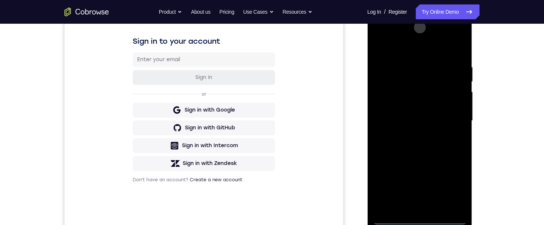
click at [409, 48] on div at bounding box center [419, 121] width 93 height 208
click at [404, 80] on div at bounding box center [419, 121] width 93 height 208
click at [389, 83] on div at bounding box center [419, 121] width 93 height 208
click at [412, 64] on div at bounding box center [419, 121] width 93 height 208
click at [392, 219] on div at bounding box center [419, 121] width 93 height 208
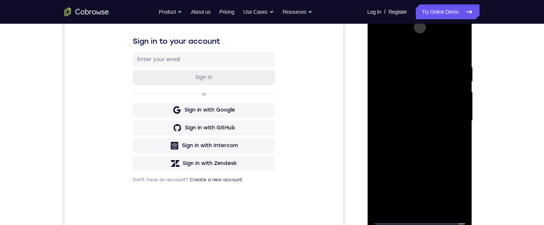
click at [407, 66] on div at bounding box center [419, 121] width 93 height 208
click at [412, 167] on div at bounding box center [419, 121] width 93 height 208
drag, startPoint x: 417, startPoint y: 128, endPoint x: 413, endPoint y: 46, distance: 82.4
click at [413, 47] on div at bounding box center [419, 121] width 93 height 208
drag, startPoint x: 411, startPoint y: 168, endPoint x: 408, endPoint y: 86, distance: 81.6
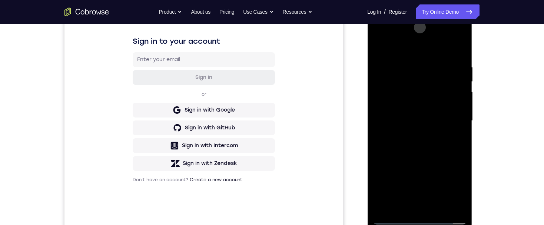
click at [408, 87] on div at bounding box center [419, 121] width 93 height 208
click at [398, 98] on div at bounding box center [419, 121] width 93 height 208
click at [419, 197] on div at bounding box center [419, 121] width 93 height 208
click at [394, 218] on div at bounding box center [419, 121] width 93 height 208
click at [451, 46] on div at bounding box center [419, 121] width 93 height 208
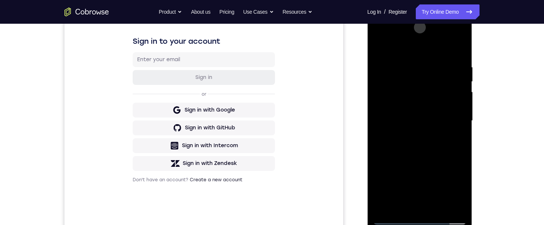
click at [393, 218] on div at bounding box center [419, 121] width 93 height 208
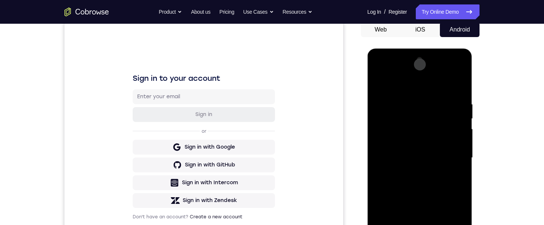
click at [435, 71] on div at bounding box center [419, 158] width 93 height 208
click at [459, 73] on div at bounding box center [419, 158] width 93 height 208
click at [433, 212] on div at bounding box center [419, 158] width 93 height 208
drag, startPoint x: 394, startPoint y: 83, endPoint x: 441, endPoint y: 91, distance: 47.7
click at [440, 91] on div at bounding box center [419, 158] width 93 height 208
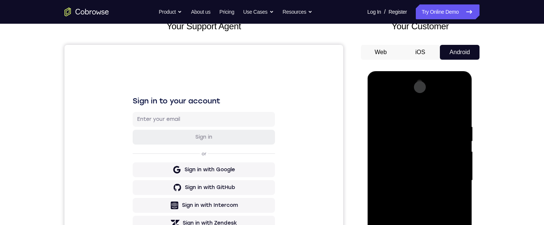
scroll to position [50, 0]
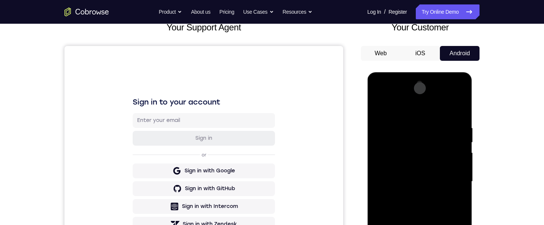
click at [402, 108] on div at bounding box center [419, 182] width 93 height 208
click at [405, 123] on div at bounding box center [419, 182] width 93 height 208
click at [392, 125] on div at bounding box center [419, 182] width 93 height 208
click at [410, 150] on div at bounding box center [419, 182] width 93 height 208
click at [409, 150] on div at bounding box center [419, 182] width 93 height 208
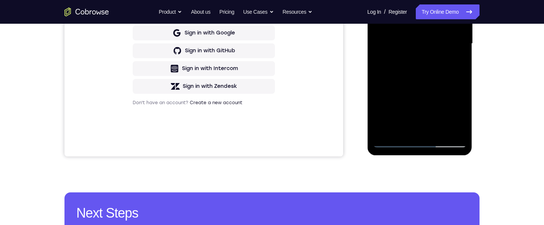
scroll to position [185, 0]
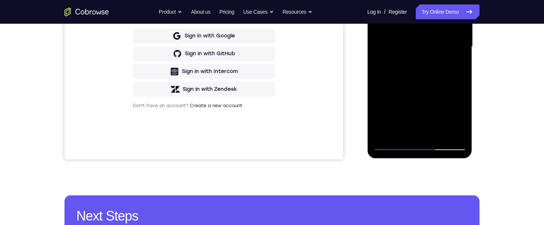
click at [395, 145] on div at bounding box center [419, 47] width 93 height 208
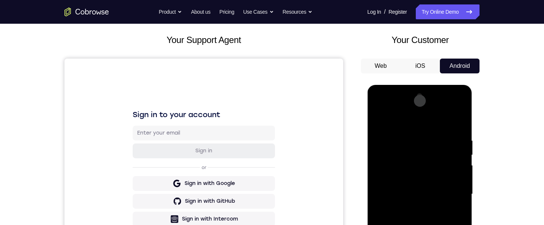
scroll to position [38, 0]
click at [388, 151] on div at bounding box center [419, 194] width 93 height 208
click at [388, 149] on div at bounding box center [419, 194] width 93 height 208
click at [387, 146] on div at bounding box center [419, 194] width 93 height 208
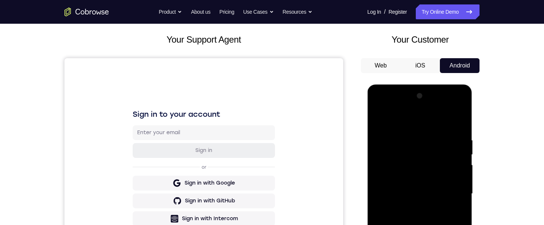
click at [387, 146] on div at bounding box center [419, 194] width 93 height 208
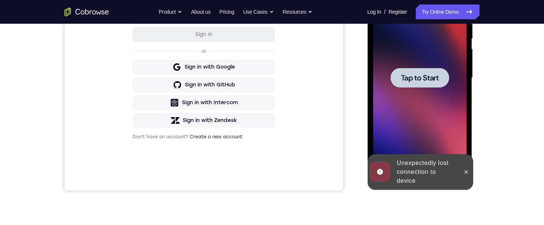
scroll to position [168, 0]
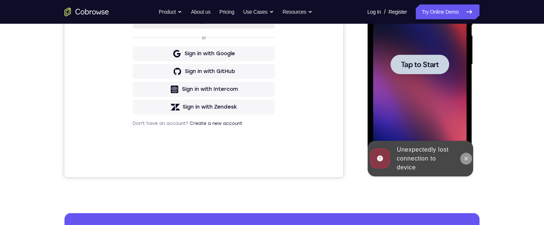
click at [466, 158] on icon at bounding box center [466, 158] width 3 height 3
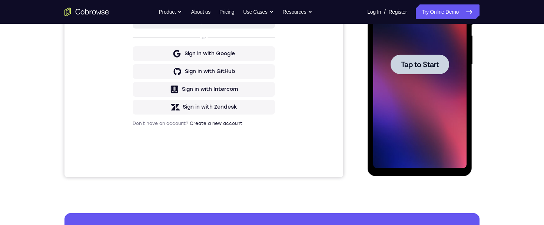
scroll to position [131, 0]
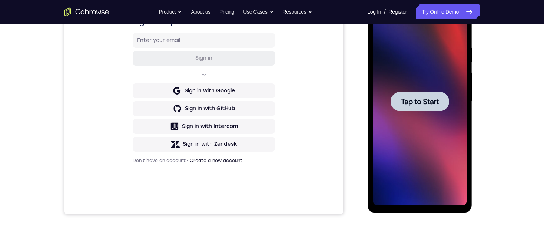
click at [427, 101] on span "Tap to Start" at bounding box center [420, 101] width 38 height 7
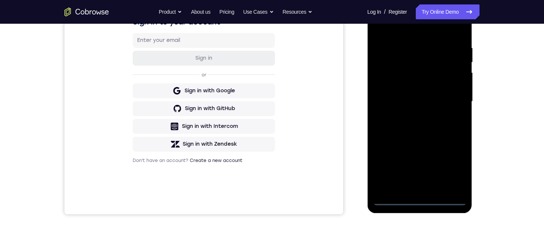
click at [419, 202] on div at bounding box center [419, 102] width 93 height 208
click at [455, 173] on div at bounding box center [419, 102] width 93 height 208
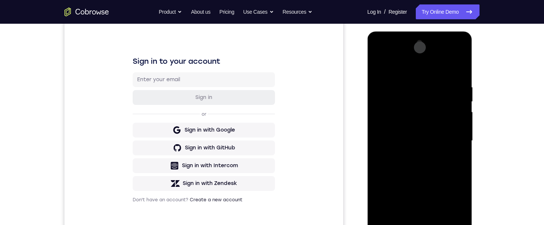
scroll to position [56, 0]
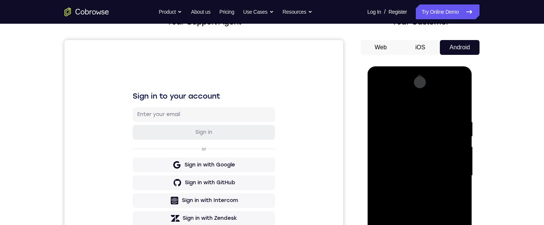
click at [396, 107] on div at bounding box center [419, 176] width 93 height 208
click at [402, 135] on div at bounding box center [419, 176] width 93 height 208
click at [401, 147] on div at bounding box center [419, 176] width 93 height 208
click at [408, 121] on div at bounding box center [419, 176] width 93 height 208
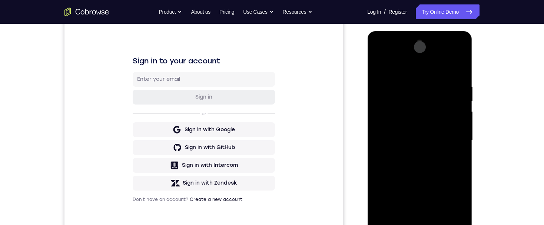
scroll to position [131, 0]
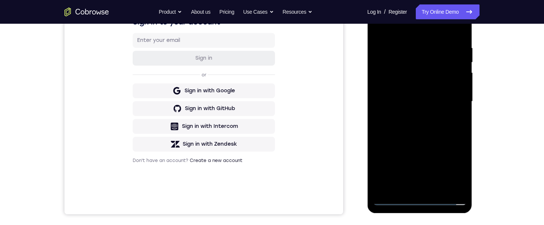
click at [408, 161] on div at bounding box center [419, 102] width 93 height 208
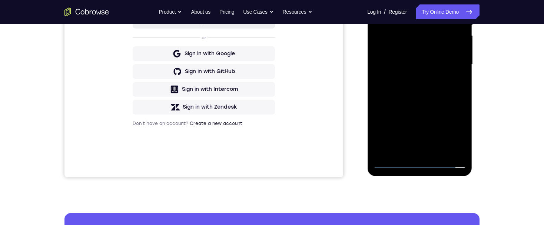
drag, startPoint x: 408, startPoint y: 118, endPoint x: 403, endPoint y: 23, distance: 95.0
click at [403, 23] on div at bounding box center [419, 65] width 93 height 208
drag, startPoint x: 405, startPoint y: 110, endPoint x: 409, endPoint y: 66, distance: 43.9
click at [409, 67] on div at bounding box center [419, 65] width 93 height 208
drag, startPoint x: 406, startPoint y: 88, endPoint x: 774, endPoint y: -22, distance: 383.7
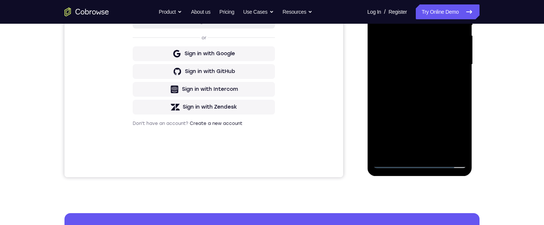
click at [406, 23] on div at bounding box center [419, 65] width 93 height 208
click at [415, 115] on div at bounding box center [419, 65] width 93 height 208
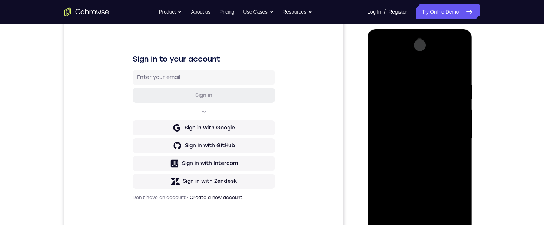
scroll to position [131, 0]
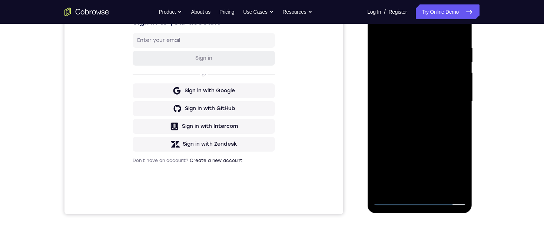
click at [392, 201] on div at bounding box center [419, 102] width 93 height 208
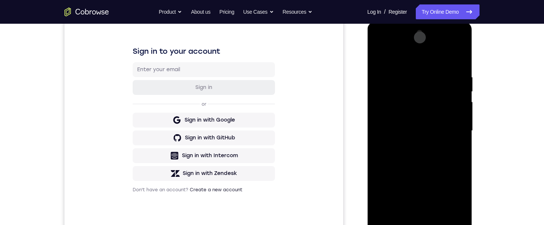
scroll to position [56, 0]
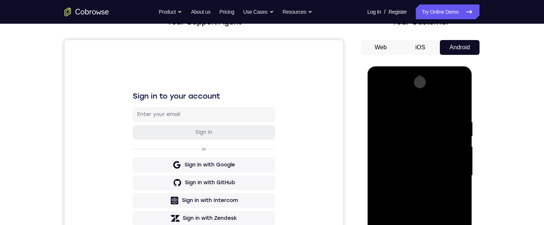
drag, startPoint x: 406, startPoint y: 100, endPoint x: 460, endPoint y: 110, distance: 54.2
click at [461, 110] on div at bounding box center [419, 176] width 93 height 208
click at [425, 91] on div at bounding box center [419, 176] width 93 height 208
click at [415, 115] on div at bounding box center [419, 176] width 93 height 208
click at [415, 114] on div at bounding box center [419, 176] width 93 height 208
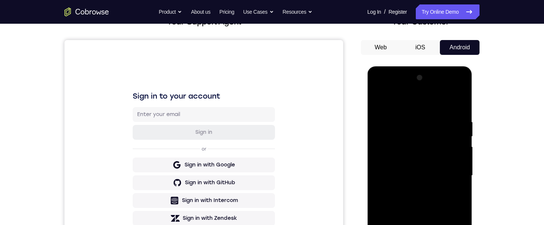
click at [415, 114] on div at bounding box center [419, 176] width 93 height 208
click at [415, 66] on div at bounding box center [419, 66] width 105 height 0
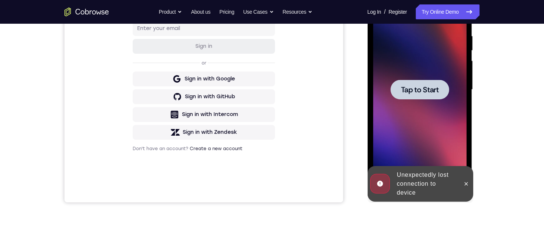
scroll to position [168, 0]
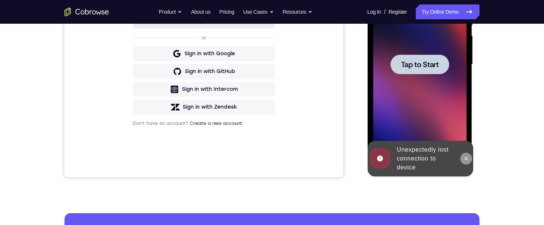
click at [467, 156] on icon at bounding box center [466, 159] width 6 height 6
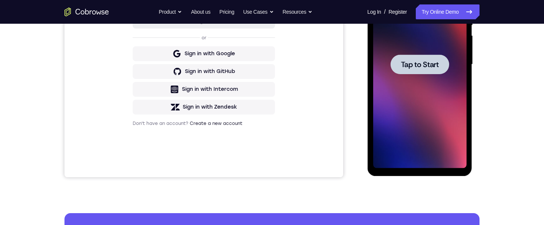
click at [405, 66] on span "Tap to Start" at bounding box center [420, 64] width 38 height 7
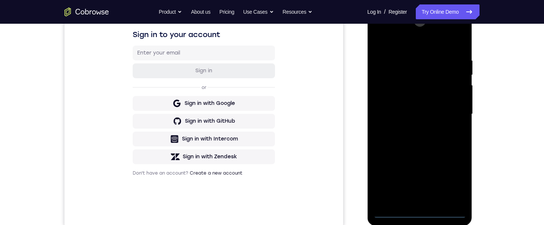
scroll to position [131, 0]
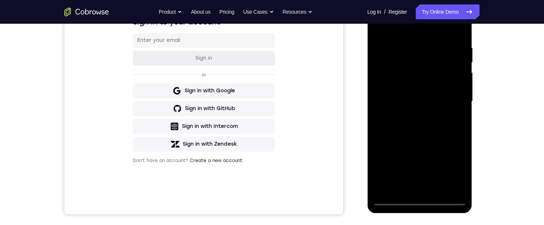
click at [422, 199] on div at bounding box center [419, 102] width 93 height 208
click at [452, 164] on div at bounding box center [419, 102] width 93 height 208
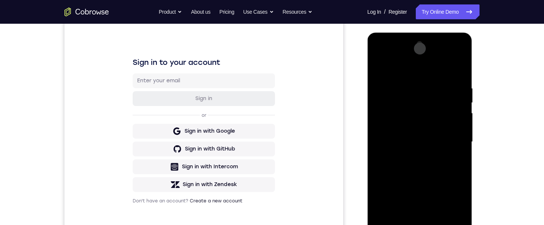
scroll to position [56, 0]
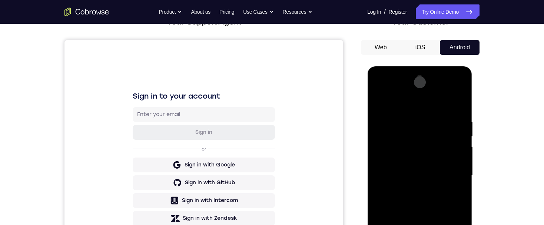
click at [402, 105] on div at bounding box center [419, 176] width 93 height 208
click at [401, 134] on div at bounding box center [419, 176] width 93 height 208
click at [416, 137] on div at bounding box center [419, 176] width 93 height 208
click at [406, 119] on div at bounding box center [419, 176] width 93 height 208
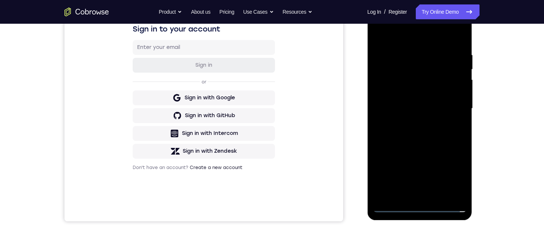
scroll to position [131, 0]
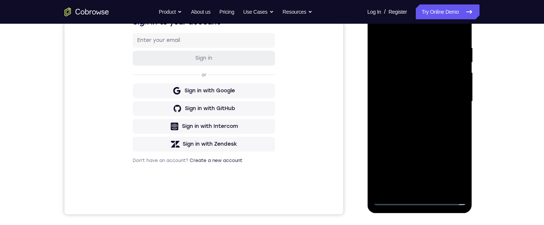
click at [392, 202] on div at bounding box center [419, 102] width 93 height 208
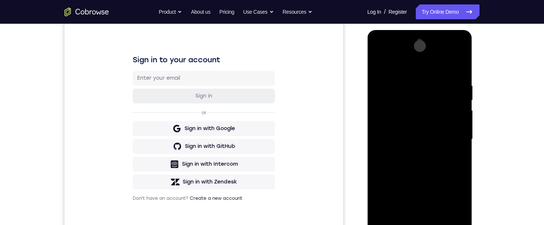
scroll to position [56, 0]
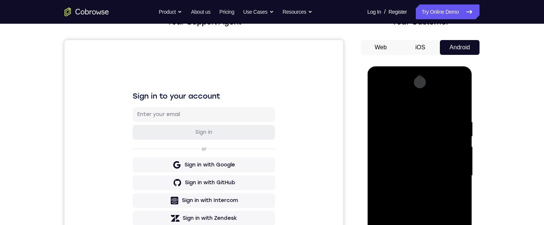
click at [408, 122] on div at bounding box center [419, 176] width 93 height 208
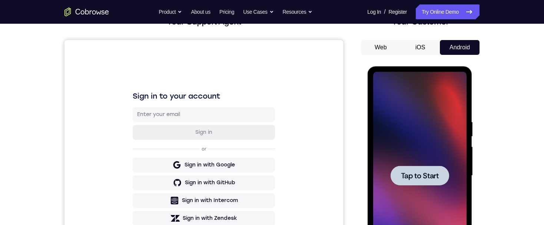
click at [421, 172] on span "Tap to Start" at bounding box center [420, 175] width 38 height 7
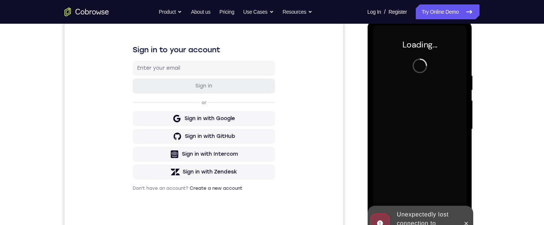
scroll to position [131, 0]
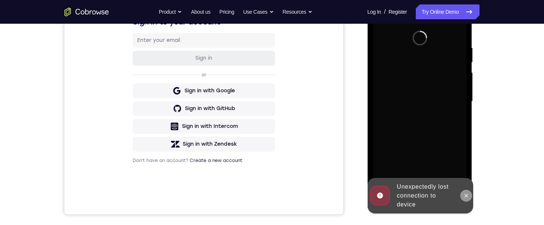
click at [466, 195] on icon at bounding box center [466, 196] width 6 height 6
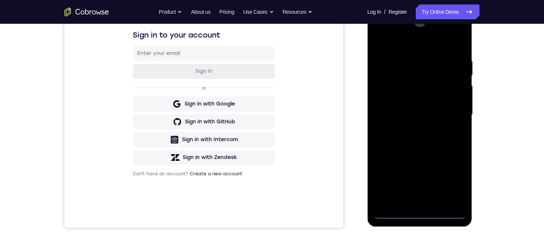
scroll to position [131, 0]
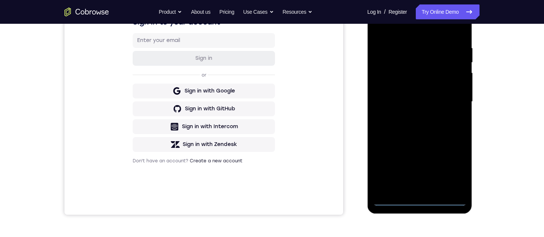
click at [416, 200] on div at bounding box center [419, 102] width 93 height 208
click at [448, 163] on div at bounding box center [419, 102] width 93 height 208
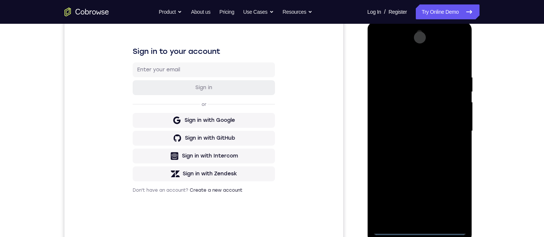
scroll to position [93, 0]
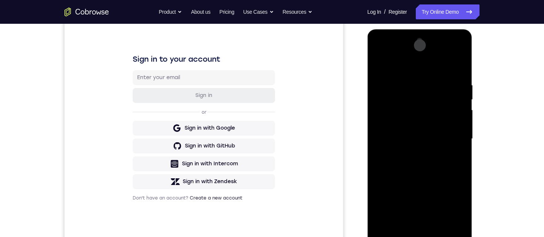
click at [398, 64] on div at bounding box center [419, 139] width 93 height 208
click at [401, 64] on div at bounding box center [419, 139] width 93 height 208
click at [403, 96] on div at bounding box center [419, 139] width 93 height 208
click at [407, 52] on div at bounding box center [419, 139] width 93 height 208
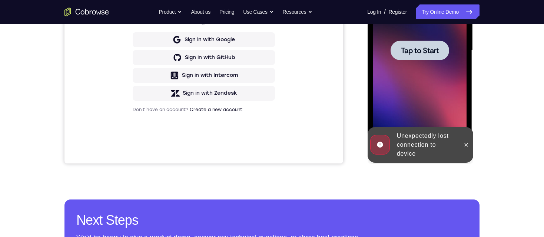
scroll to position [205, 0]
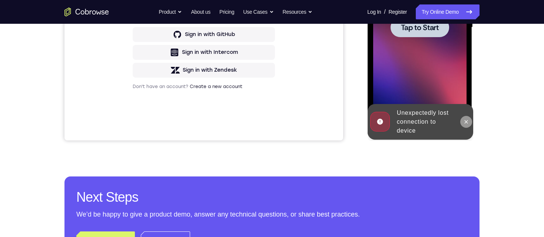
click at [466, 125] on button at bounding box center [466, 122] width 12 height 12
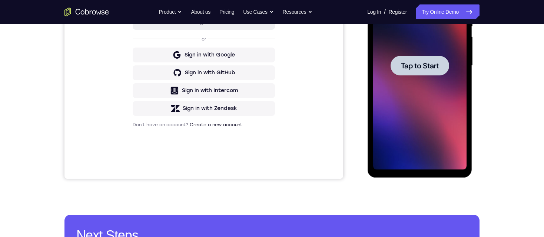
scroll to position [131, 0]
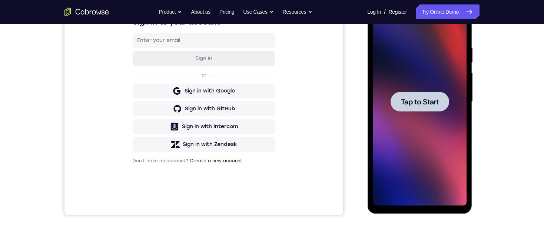
click at [437, 107] on div at bounding box center [419, 102] width 59 height 20
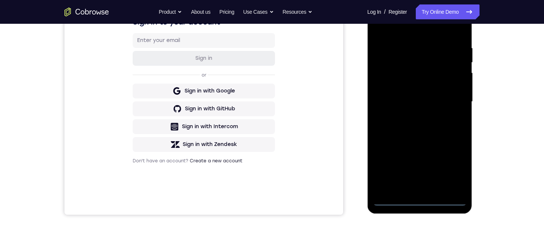
click at [422, 202] on div at bounding box center [419, 102] width 93 height 208
click at [452, 170] on div at bounding box center [419, 102] width 93 height 208
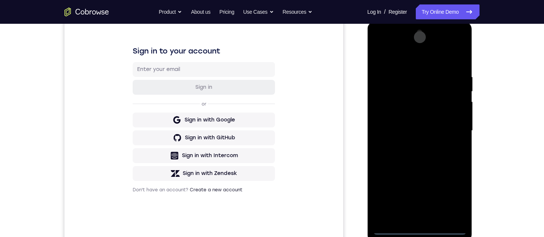
scroll to position [93, 0]
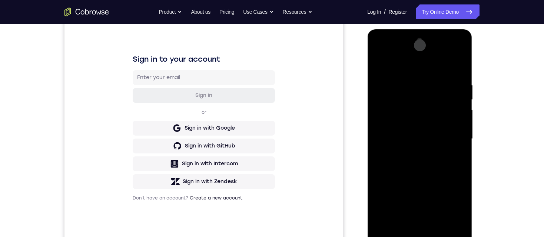
click at [392, 65] on div at bounding box center [419, 139] width 93 height 208
click at [405, 65] on div at bounding box center [419, 139] width 93 height 208
click at [406, 95] on div at bounding box center [419, 139] width 93 height 208
click at [397, 66] on div at bounding box center [419, 139] width 93 height 208
click at [409, 102] on div at bounding box center [419, 139] width 93 height 208
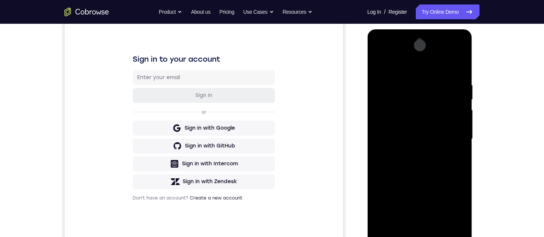
click at [410, 81] on div at bounding box center [419, 139] width 93 height 208
drag, startPoint x: 423, startPoint y: 139, endPoint x: 412, endPoint y: -6, distance: 145.1
click at [412, 29] on html "Online web based iOS Simulators and Android Emulators. Run iPhone, iPad, Mobile…" at bounding box center [420, 140] width 106 height 222
drag, startPoint x: 426, startPoint y: 108, endPoint x: 421, endPoint y: 39, distance: 68.8
click at [421, 39] on html "Online web based iOS Simulators and Android Emulators. Run iPhone, iPad, Mobile…" at bounding box center [420, 140] width 106 height 222
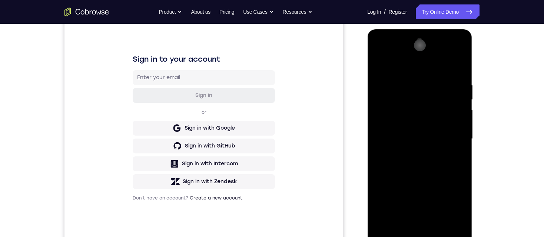
drag, startPoint x: 416, startPoint y: 145, endPoint x: 422, endPoint y: 48, distance: 97.7
click at [422, 48] on html "Online web based iOS Simulators and Android Emulators. Run iPhone, iPad, Mobile…" at bounding box center [420, 140] width 106 height 222
click at [420, 129] on div at bounding box center [419, 139] width 93 height 208
drag, startPoint x: 414, startPoint y: 173, endPoint x: 428, endPoint y: 27, distance: 146.7
click at [428, 29] on html "Online web based iOS Simulators and Android Emulators. Run iPhone, iPad, Mobile…" at bounding box center [420, 140] width 106 height 222
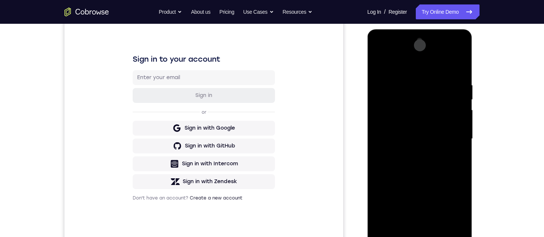
drag, startPoint x: 409, startPoint y: 135, endPoint x: 415, endPoint y: 59, distance: 75.8
click at [415, 60] on div at bounding box center [419, 139] width 93 height 208
drag, startPoint x: 427, startPoint y: 139, endPoint x: 429, endPoint y: 76, distance: 63.1
click at [429, 76] on div at bounding box center [419, 139] width 93 height 208
drag, startPoint x: 419, startPoint y: 190, endPoint x: 426, endPoint y: 105, distance: 85.2
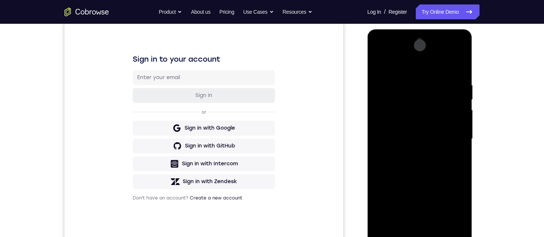
click at [426, 105] on div at bounding box center [419, 139] width 93 height 208
drag, startPoint x: 419, startPoint y: 89, endPoint x: 418, endPoint y: 144, distance: 55.6
click at [418, 144] on div at bounding box center [419, 139] width 93 height 208
click at [420, 98] on div at bounding box center [419, 139] width 93 height 208
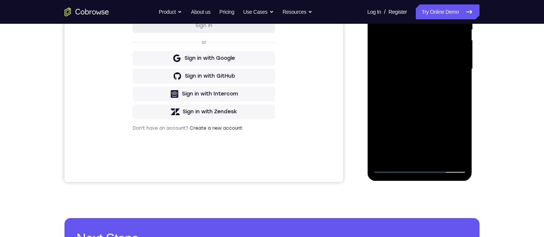
scroll to position [168, 0]
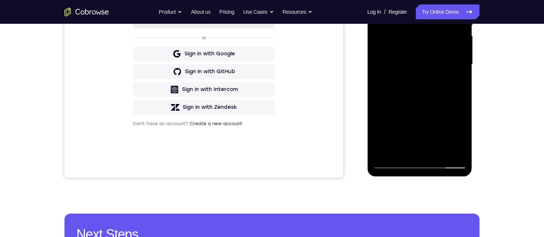
click at [394, 162] on div at bounding box center [419, 65] width 93 height 208
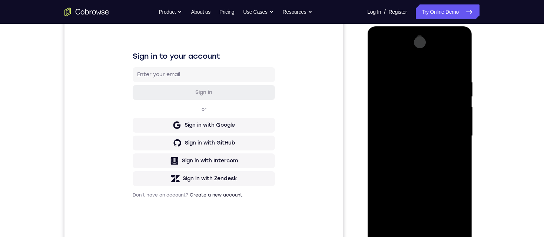
scroll to position [56, 0]
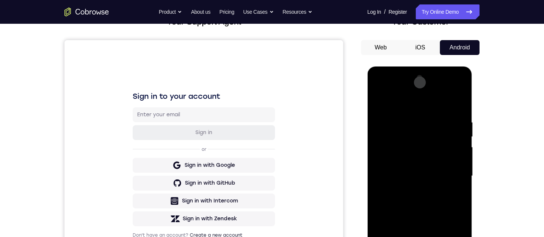
drag, startPoint x: 407, startPoint y: 101, endPoint x: 431, endPoint y: 105, distance: 24.1
click at [431, 105] on div at bounding box center [419, 176] width 93 height 208
click at [428, 88] on div at bounding box center [419, 176] width 93 height 208
click at [421, 91] on div at bounding box center [419, 176] width 93 height 208
click at [420, 90] on div at bounding box center [419, 176] width 93 height 208
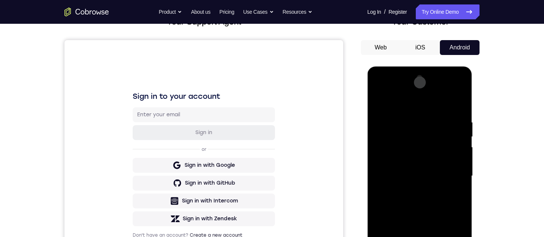
click at [405, 146] on div at bounding box center [419, 176] width 93 height 208
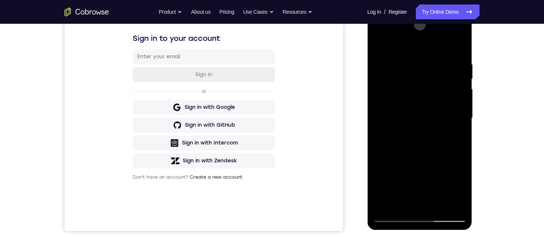
scroll to position [131, 0]
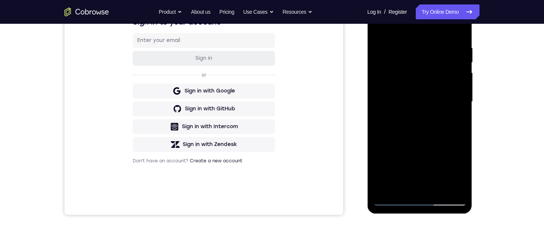
click at [392, 199] on div at bounding box center [419, 102] width 93 height 208
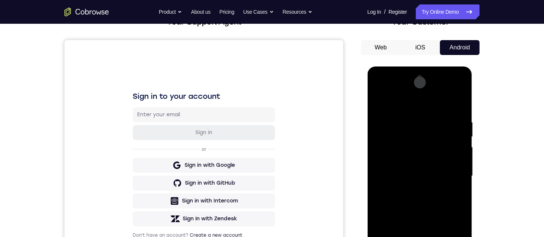
drag, startPoint x: 467, startPoint y: 102, endPoint x: 502, endPoint y: 102, distance: 34.9
click at [473, 102] on html "Online web based iOS Simulators and Android Emulators. Run iPhone, iPad, Mobile…" at bounding box center [420, 177] width 106 height 222
click at [459, 89] on div at bounding box center [419, 176] width 93 height 208
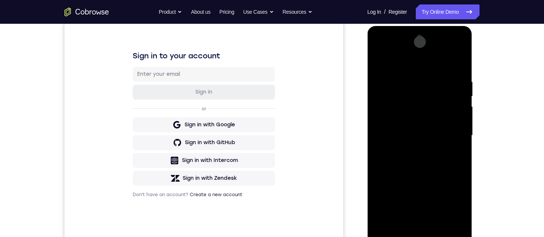
scroll to position [131, 0]
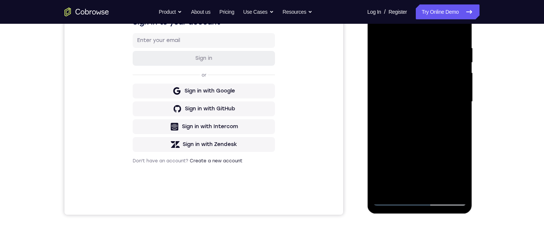
click at [436, 154] on div at bounding box center [419, 102] width 93 height 208
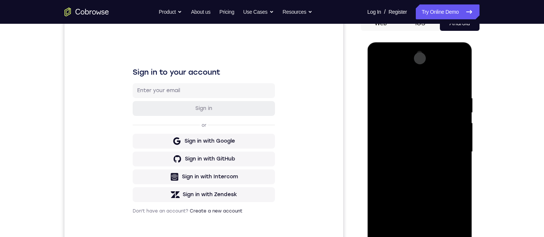
scroll to position [93, 0]
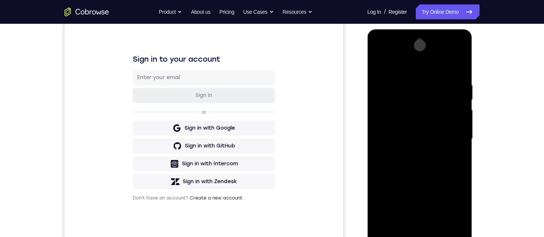
click at [395, 97] on div at bounding box center [419, 139] width 93 height 208
click at [389, 93] on div at bounding box center [419, 139] width 93 height 208
click at [462, 100] on div at bounding box center [419, 139] width 93 height 208
click at [389, 91] on div at bounding box center [419, 139] width 93 height 208
click at [386, 79] on div at bounding box center [419, 139] width 93 height 208
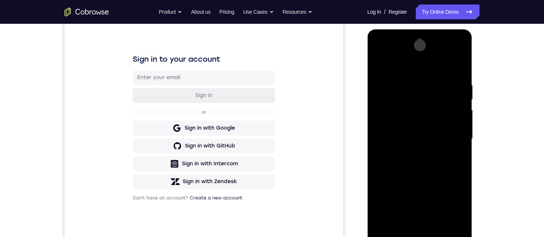
click at [412, 106] on div at bounding box center [419, 139] width 93 height 208
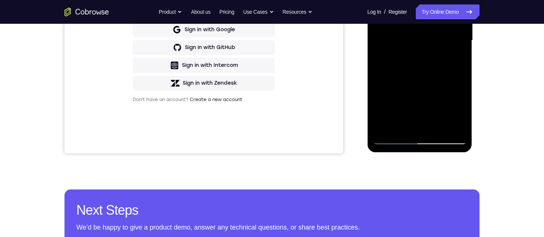
scroll to position [192, 0]
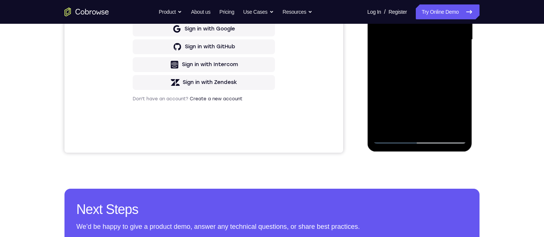
drag, startPoint x: 425, startPoint y: 109, endPoint x: 393, endPoint y: 138, distance: 43.8
click at [393, 138] on div at bounding box center [419, 40] width 93 height 208
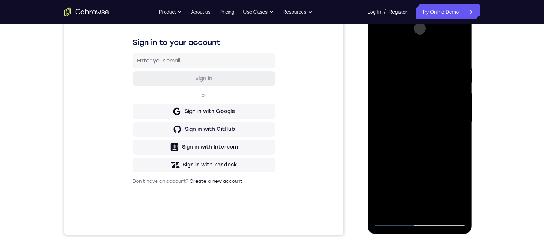
scroll to position [110, 0]
click at [385, 76] on div at bounding box center [419, 123] width 93 height 208
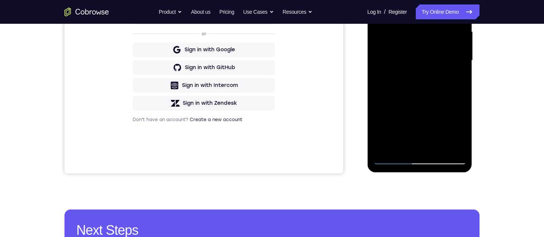
scroll to position [174, 0]
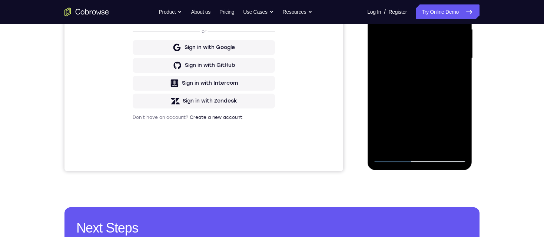
click at [392, 83] on div at bounding box center [419, 58] width 93 height 208
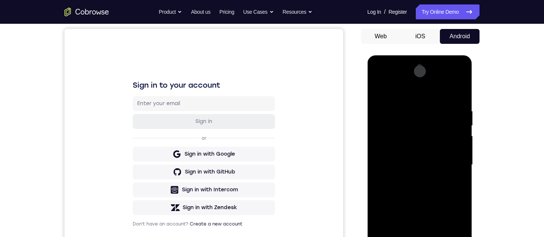
scroll to position [83, 0]
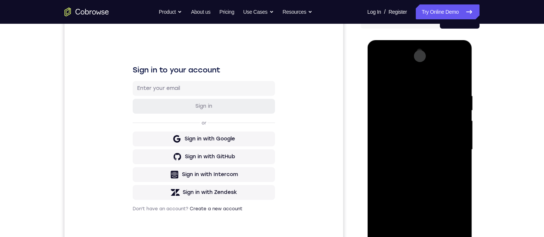
click at [471, 63] on div at bounding box center [419, 150] width 105 height 221
